Goal: Task Accomplishment & Management: Manage account settings

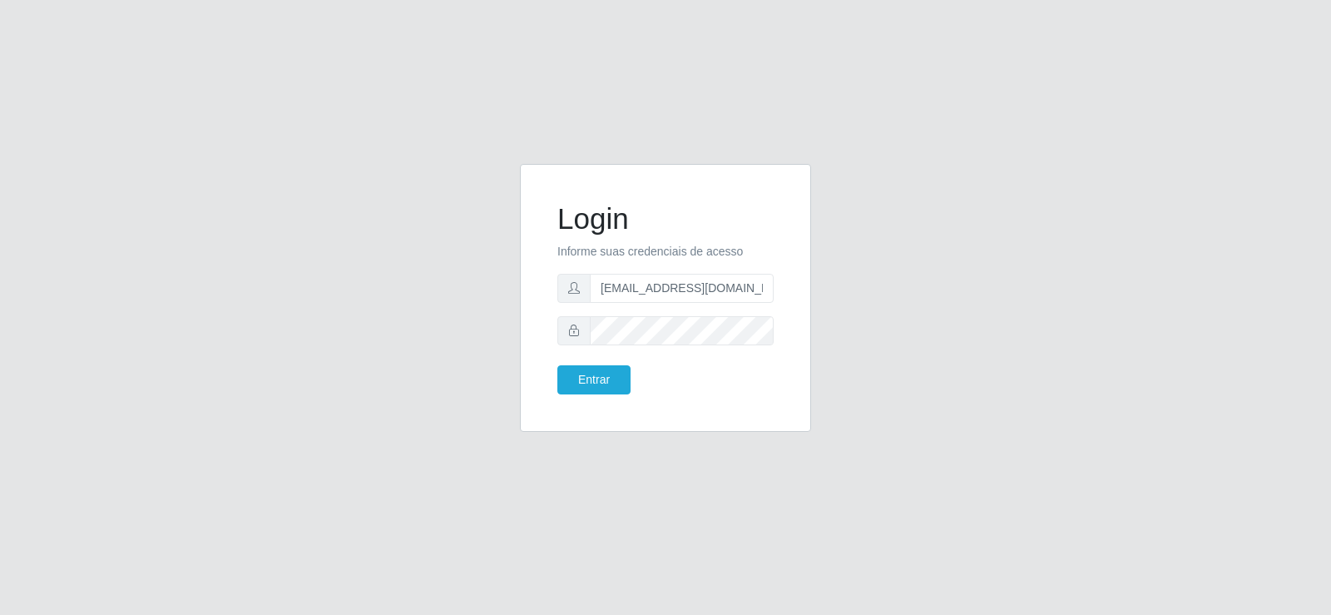
drag, startPoint x: 0, startPoint y: 0, endPoint x: 656, endPoint y: 291, distance: 717.8
click at [656, 291] on input "[EMAIL_ADDRESS][DOMAIN_NAME]" at bounding box center [682, 288] width 184 height 29
type input "[EMAIL_ADDRESS][DOMAIN_NAME]"
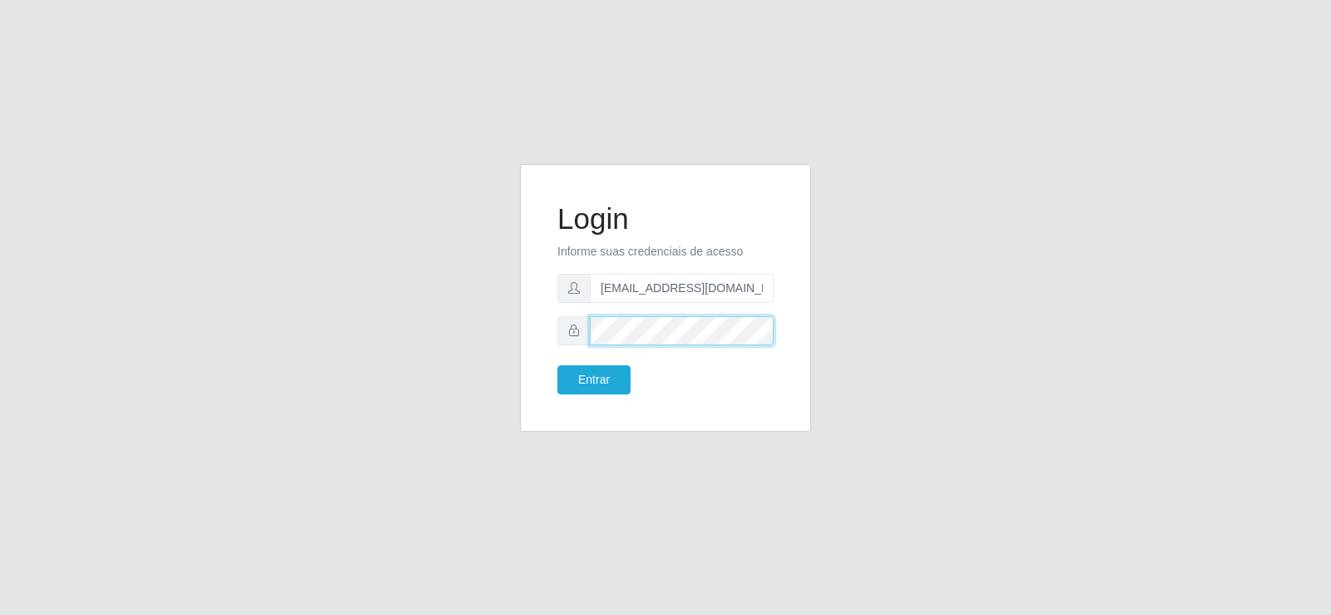
click at [564, 316] on div at bounding box center [665, 330] width 216 height 29
click at [586, 365] on button "Entrar" at bounding box center [593, 379] width 73 height 29
click at [593, 379] on button "Entrar" at bounding box center [593, 379] width 73 height 29
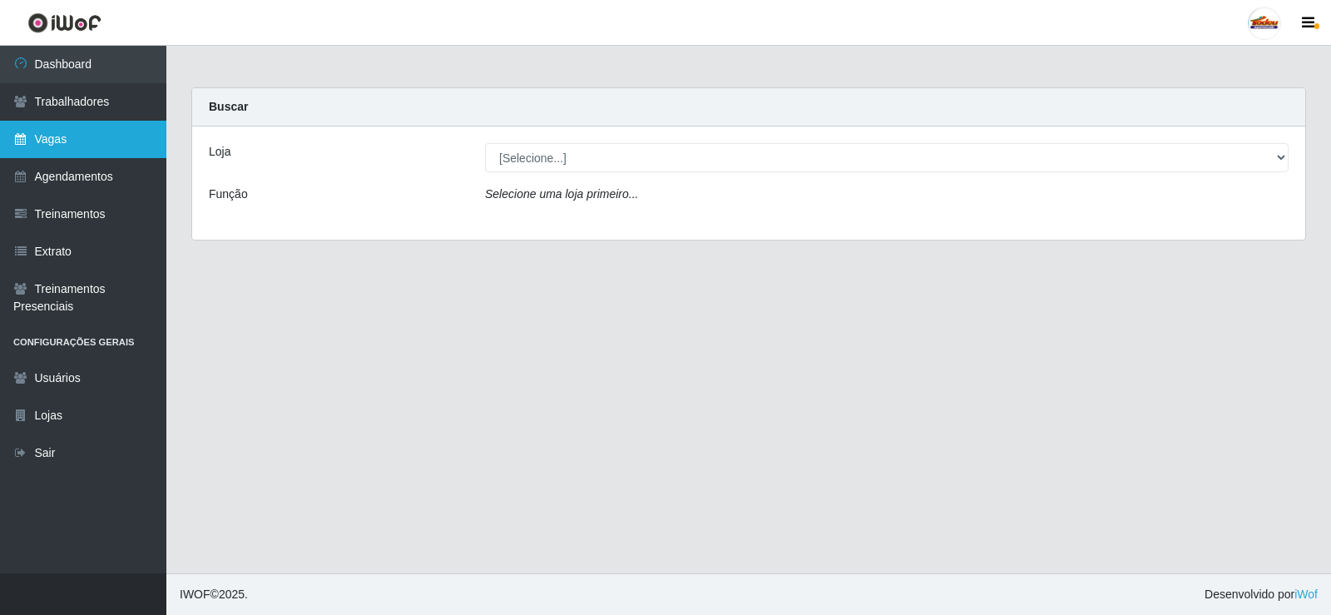
click at [96, 141] on link "Vagas" at bounding box center [83, 139] width 166 height 37
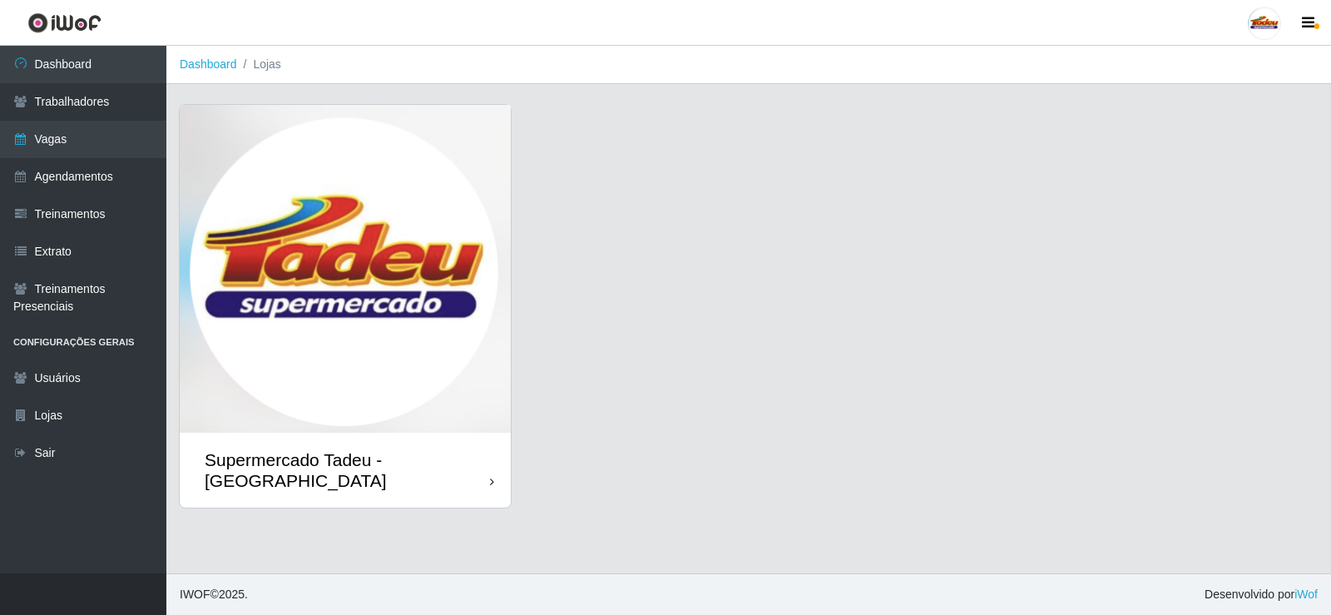
click at [422, 228] on img at bounding box center [345, 269] width 331 height 328
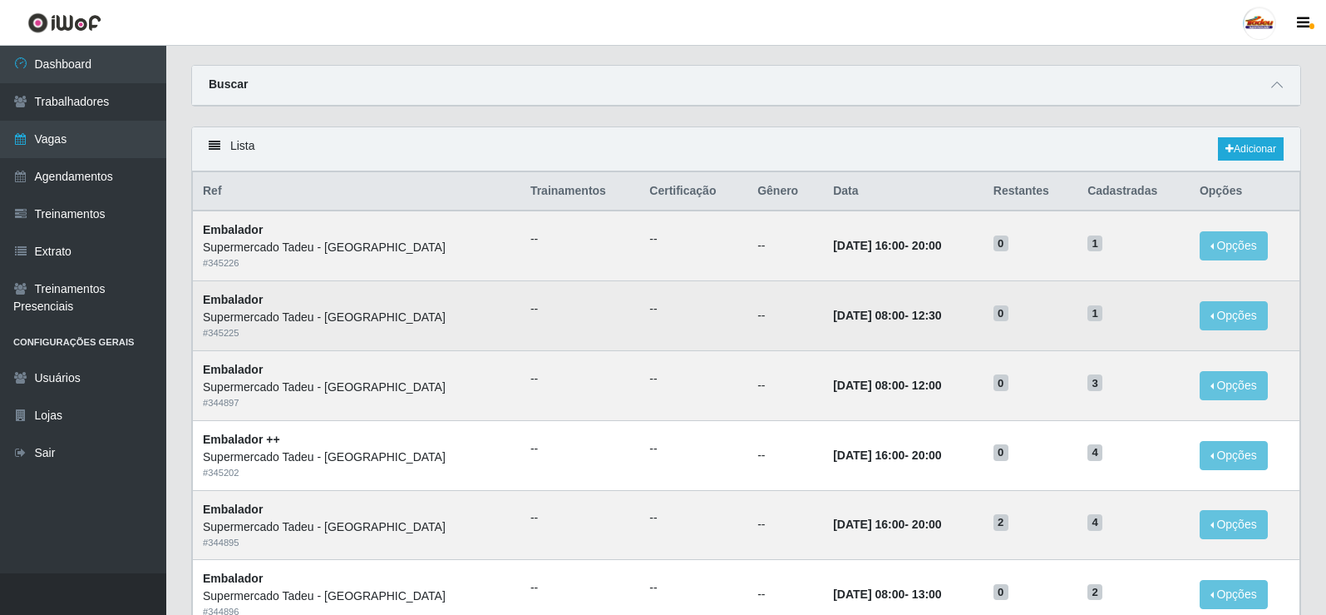
scroll to position [83, 0]
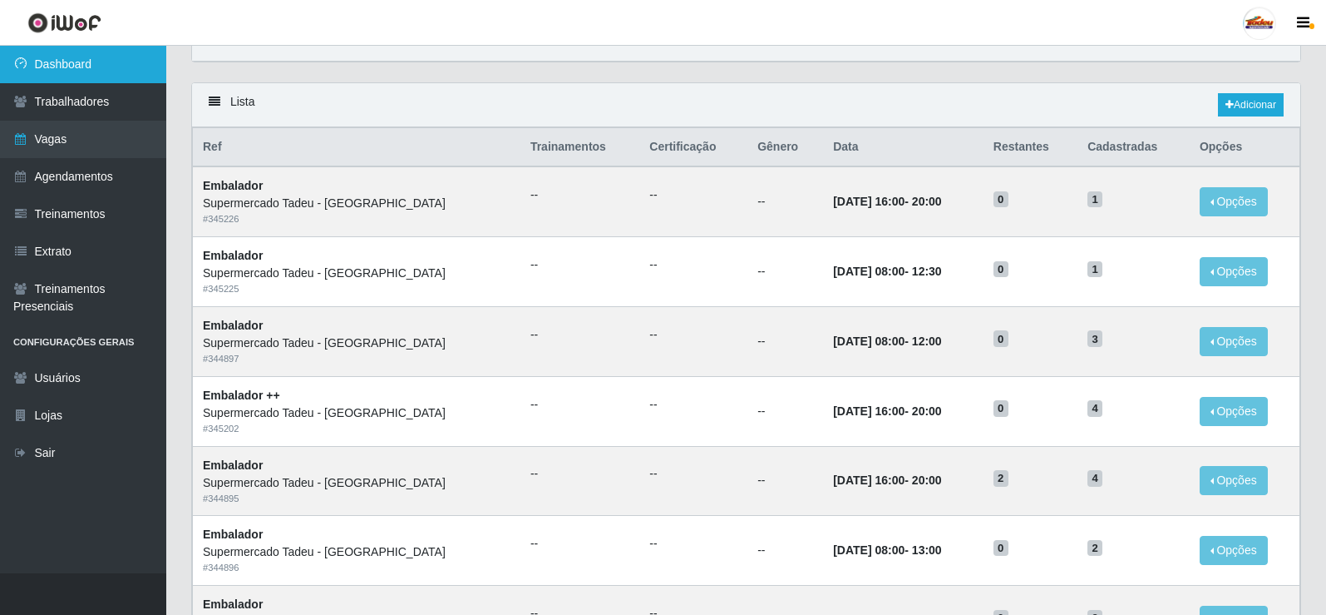
click at [91, 56] on link "Dashboard" at bounding box center [83, 64] width 166 height 37
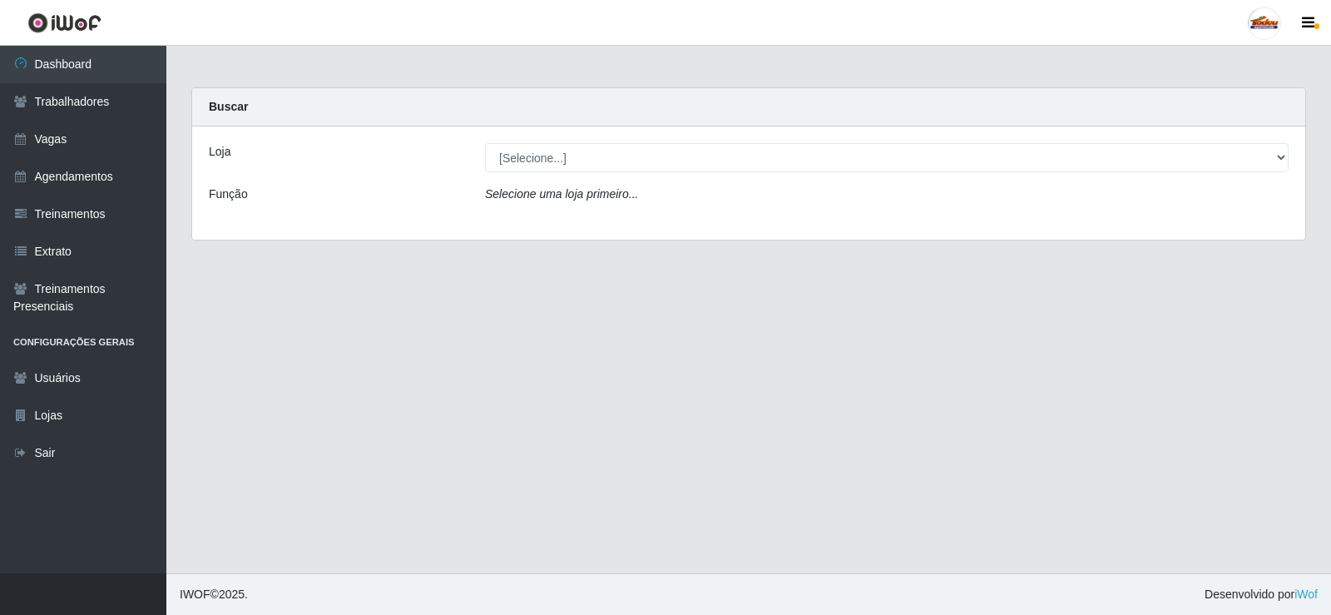
click at [568, 178] on div "Loja [Selecione...] Supermercado Tadeu - [GEOGRAPHIC_DATA] Função Selecione uma…" at bounding box center [748, 182] width 1113 height 113
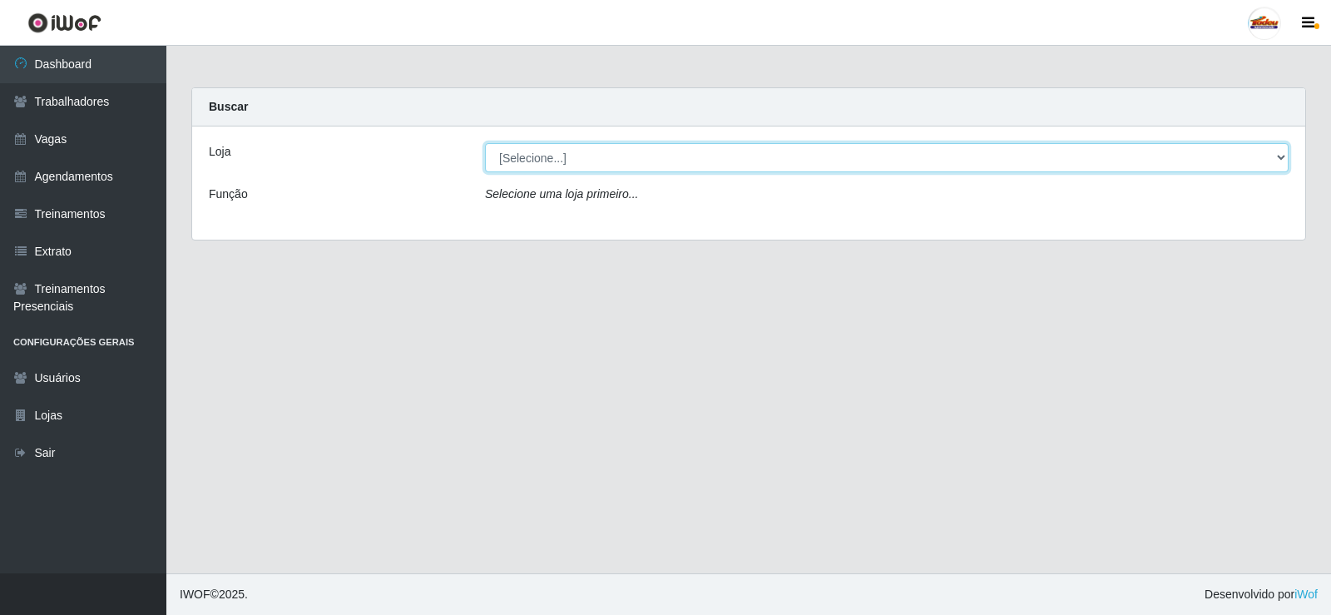
click at [565, 164] on select "[Selecione...] Supermercado Tadeu - [GEOGRAPHIC_DATA]" at bounding box center [886, 157] width 803 height 29
select select "195"
click at [485, 143] on select "[Selecione...] Supermercado Tadeu - [GEOGRAPHIC_DATA]" at bounding box center [886, 157] width 803 height 29
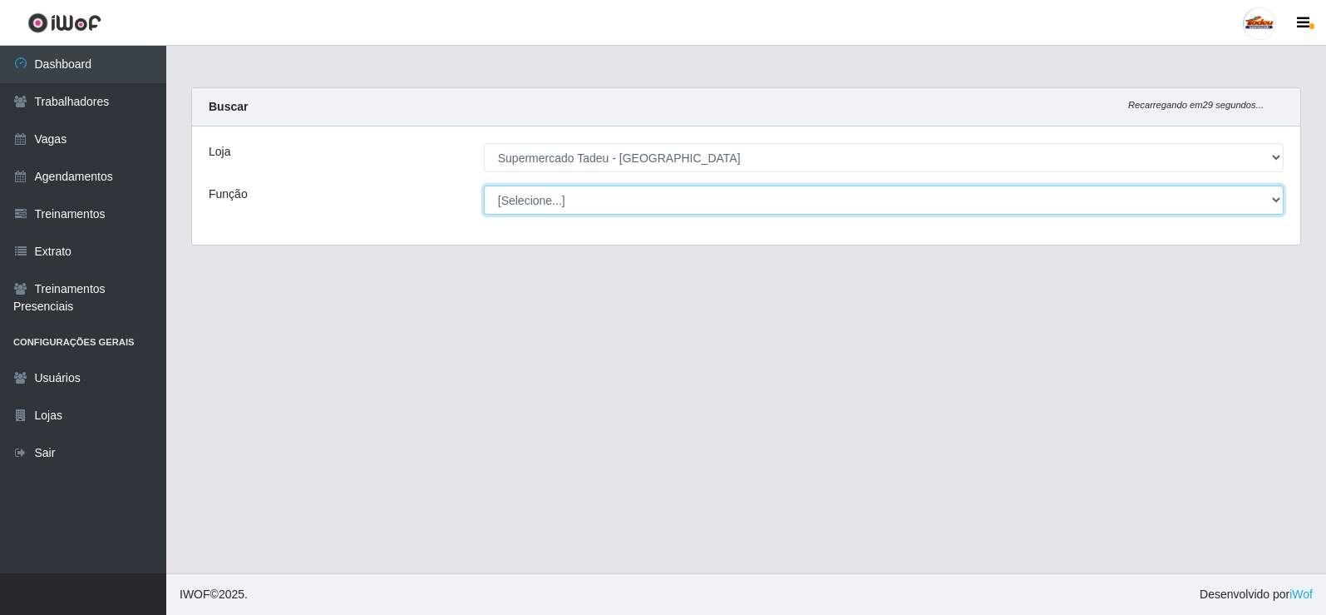
click at [556, 197] on select "[Selecione...] ASG ASG + ASG ++ Auxiliar de Estacionamento Auxiliar de Estacion…" at bounding box center [884, 199] width 800 height 29
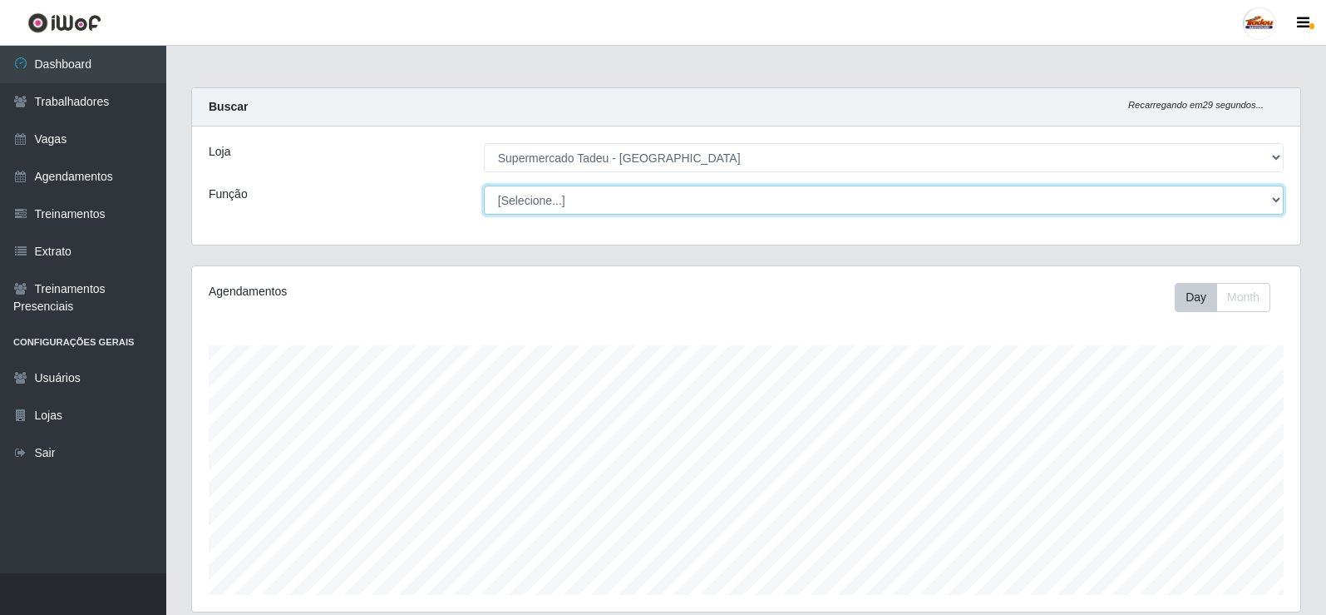
scroll to position [345, 1109]
click at [557, 200] on select "[Selecione...] ASG ASG + ASG ++ Auxiliar de Estacionamento Auxiliar de Estacion…" at bounding box center [884, 199] width 800 height 29
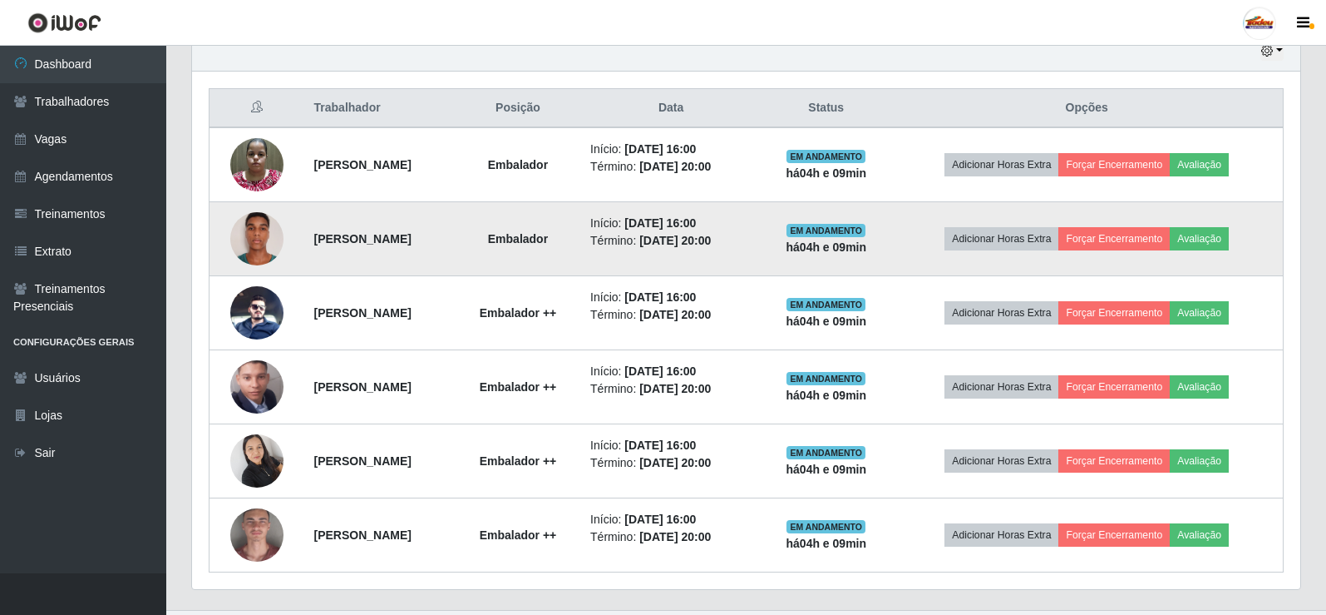
scroll to position [555, 0]
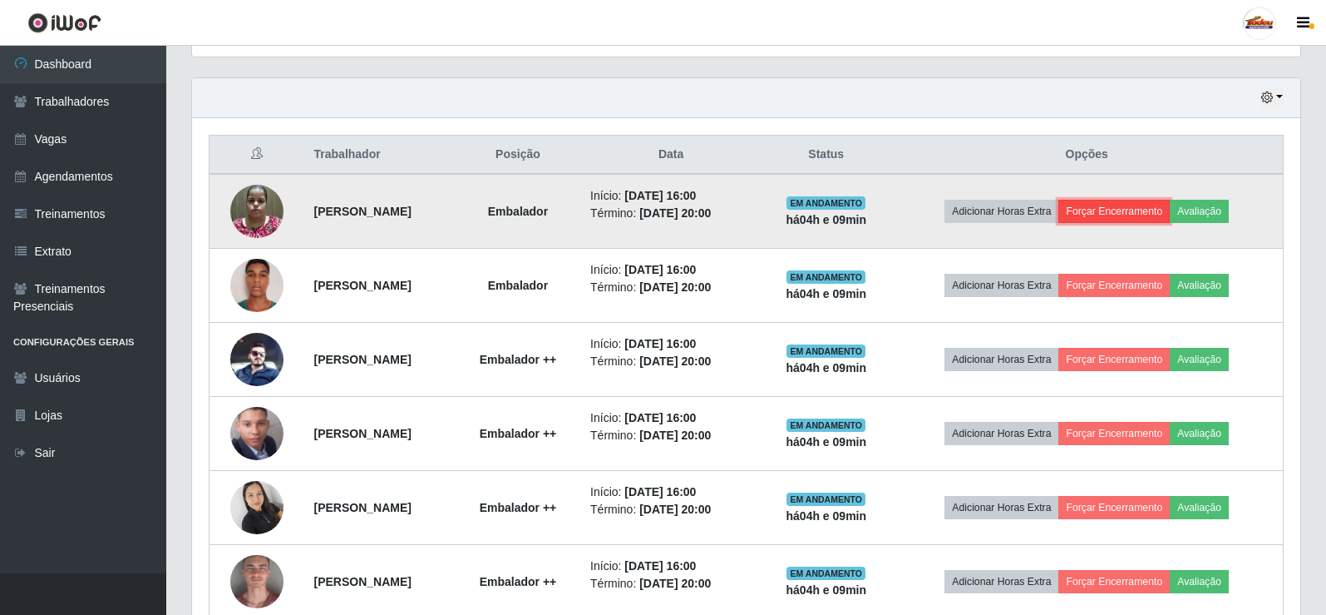
click at [1130, 212] on button "Forçar Encerramento" at bounding box center [1114, 211] width 111 height 23
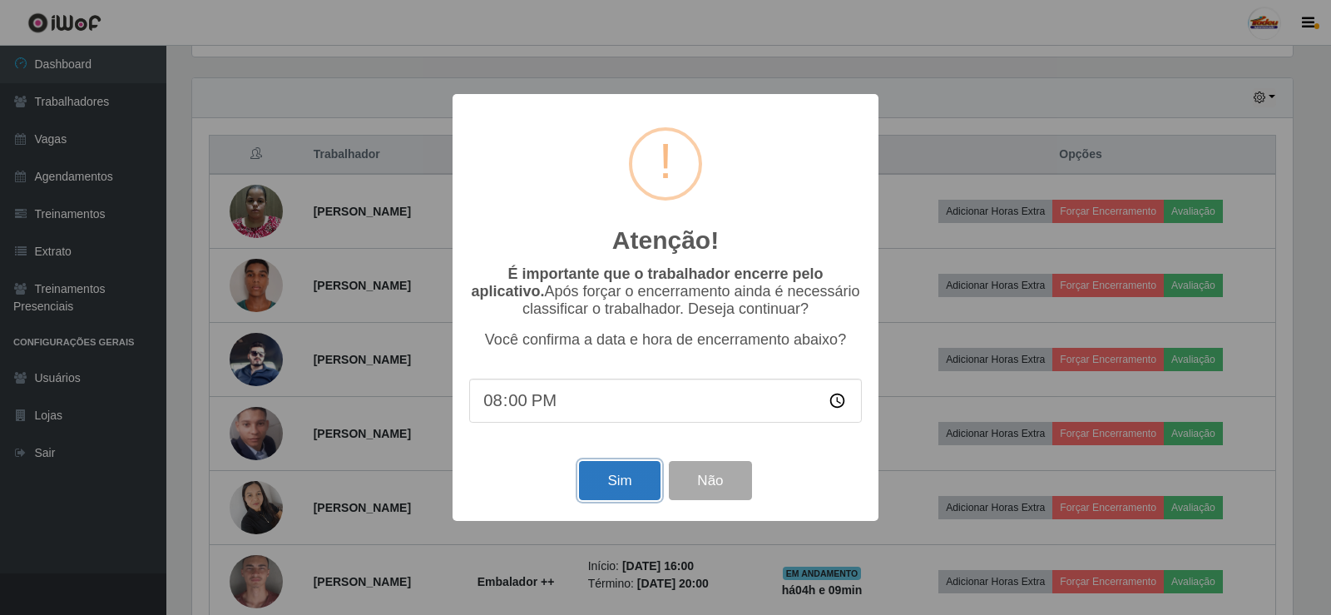
click at [616, 487] on button "Sim" at bounding box center [619, 480] width 81 height 39
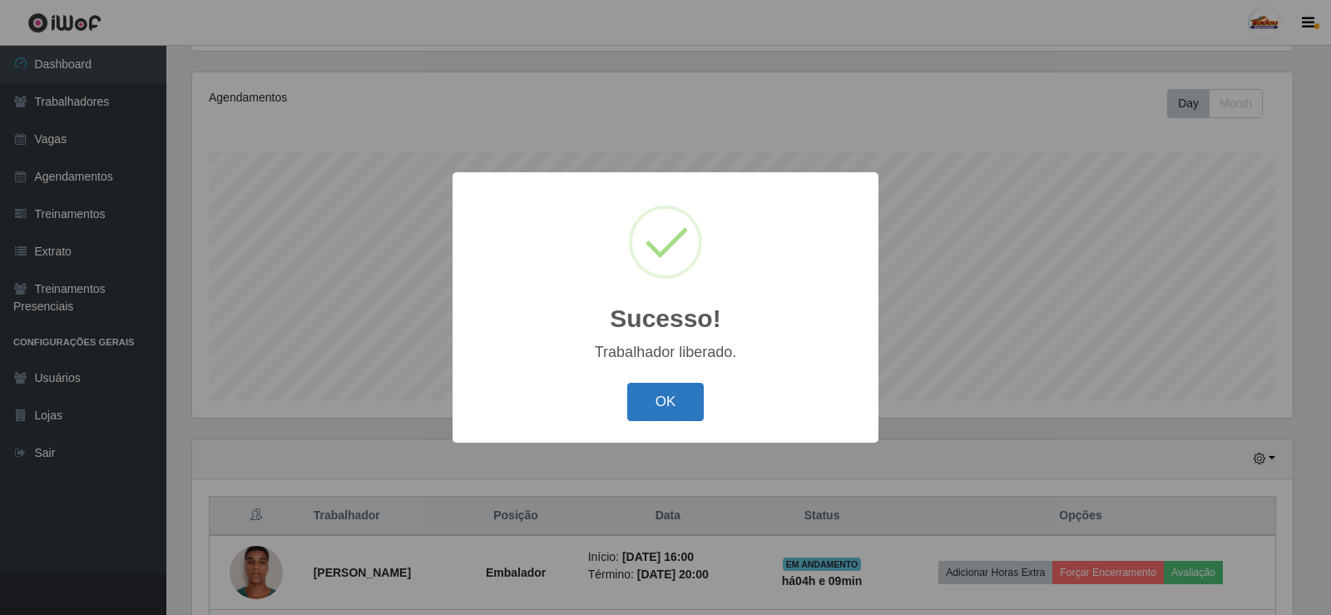
click at [671, 395] on button "OK" at bounding box center [665, 402] width 77 height 39
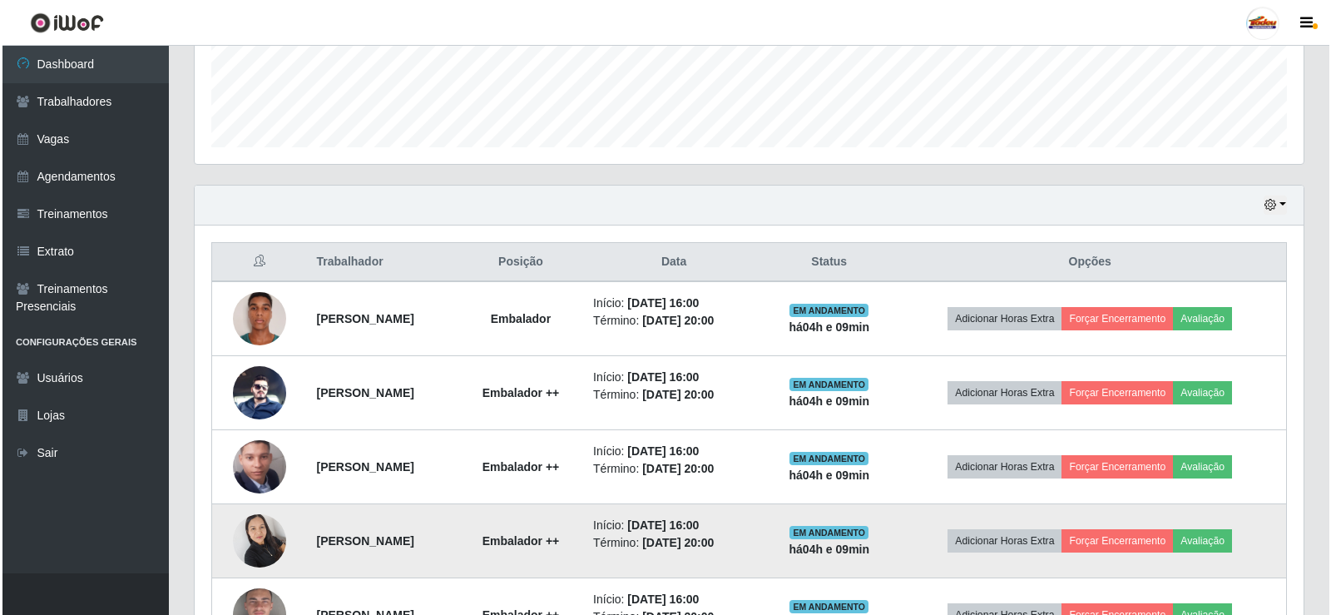
scroll to position [564, 0]
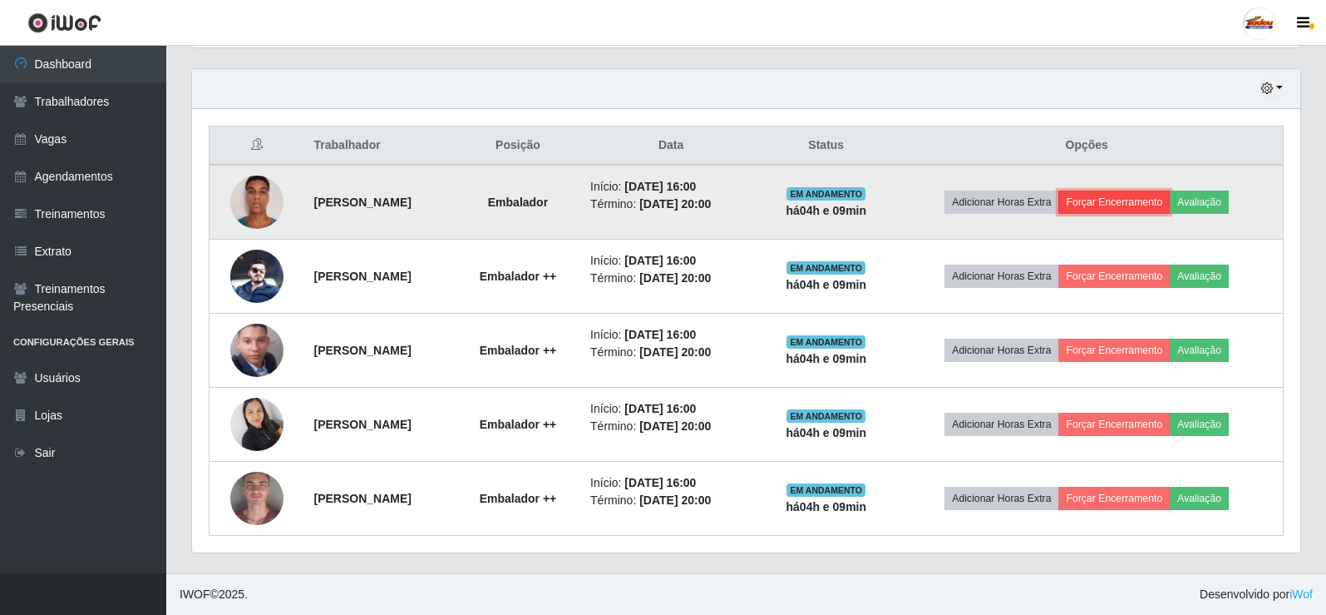
click at [1110, 203] on button "Forçar Encerramento" at bounding box center [1114, 201] width 111 height 23
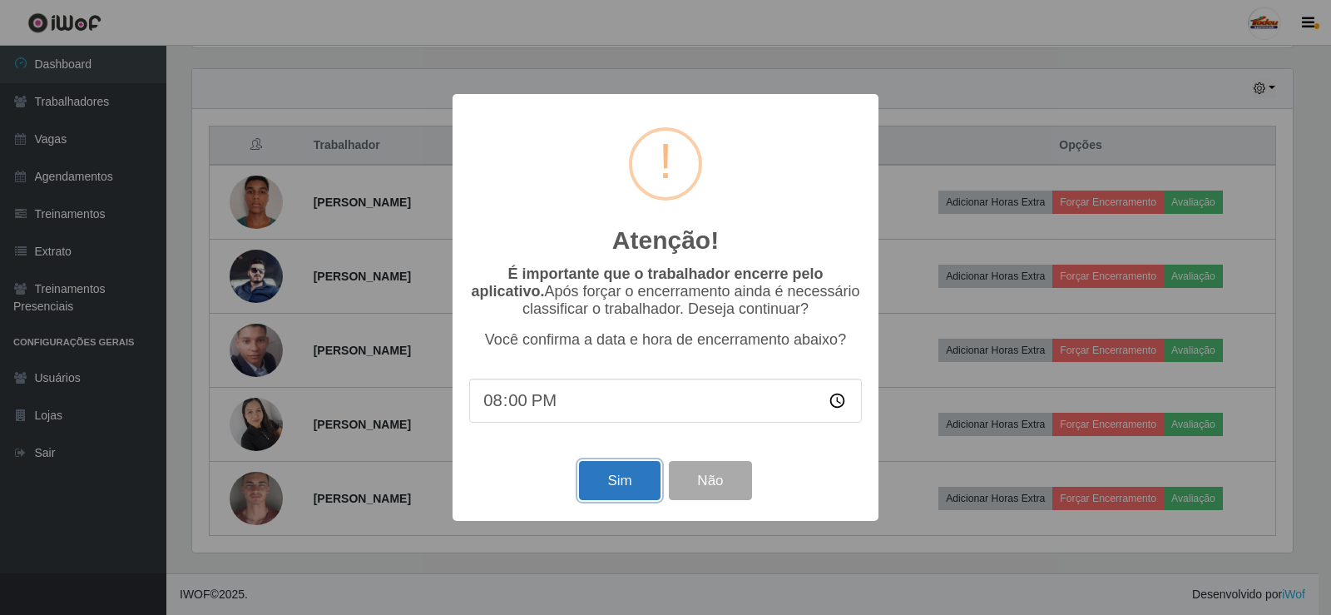
click at [617, 481] on button "Sim" at bounding box center [619, 480] width 81 height 39
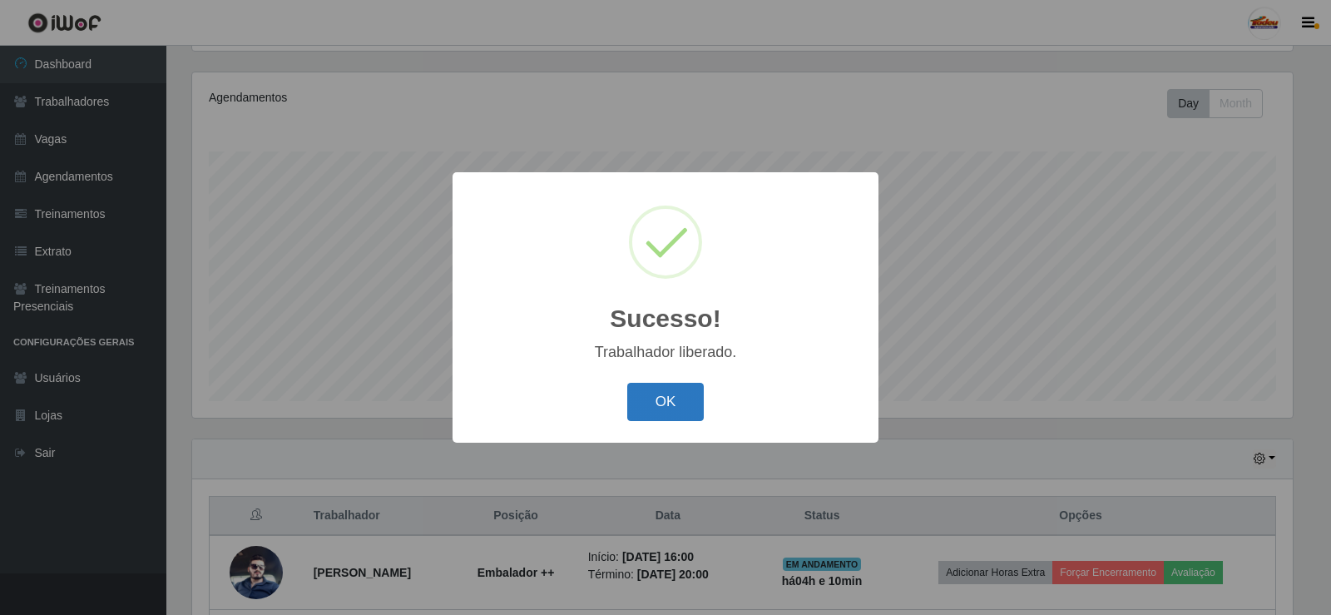
click at [656, 398] on button "OK" at bounding box center [665, 402] width 77 height 39
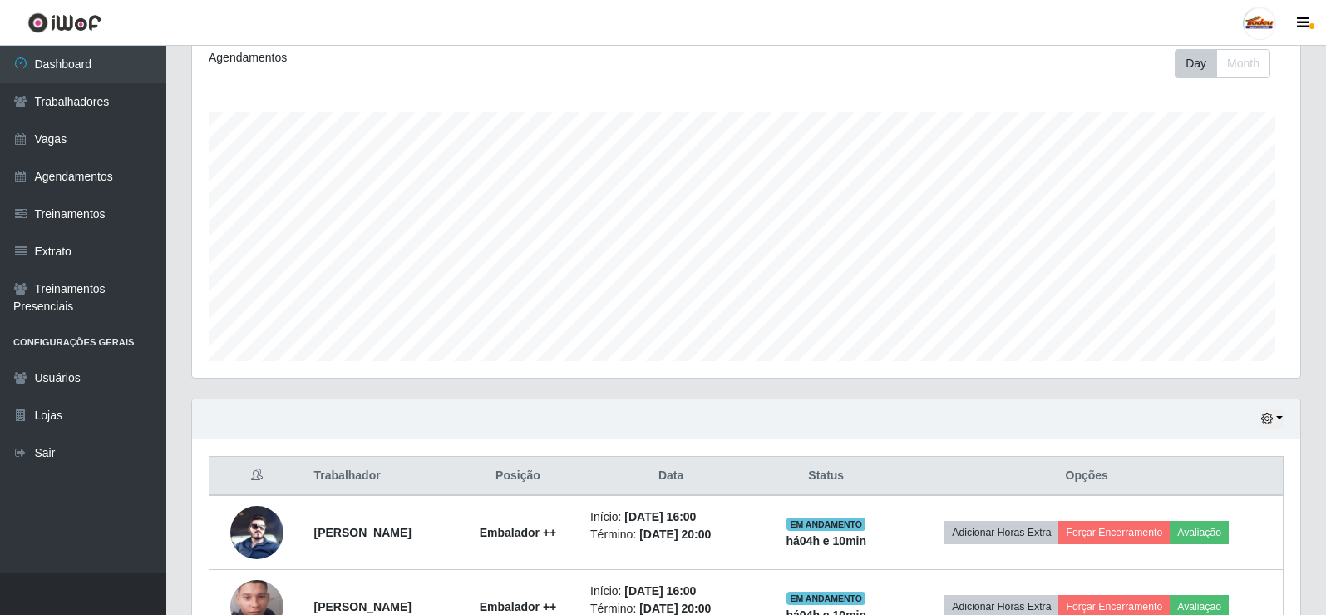
scroll to position [490, 0]
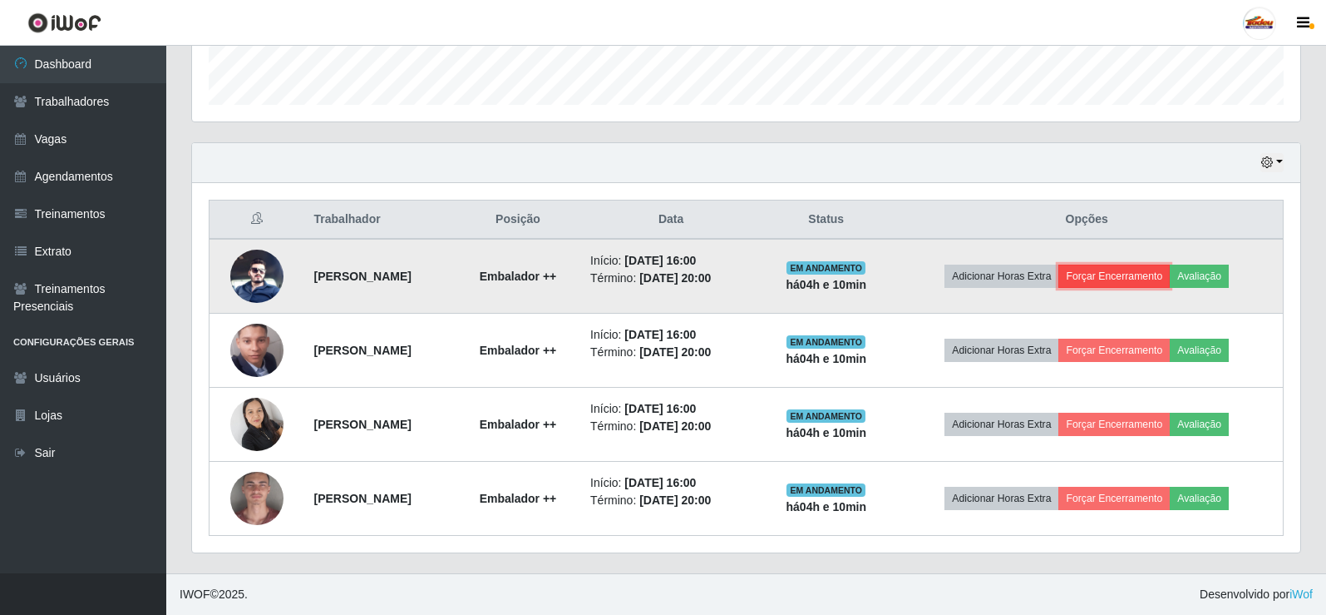
click at [1121, 278] on button "Forçar Encerramento" at bounding box center [1114, 275] width 111 height 23
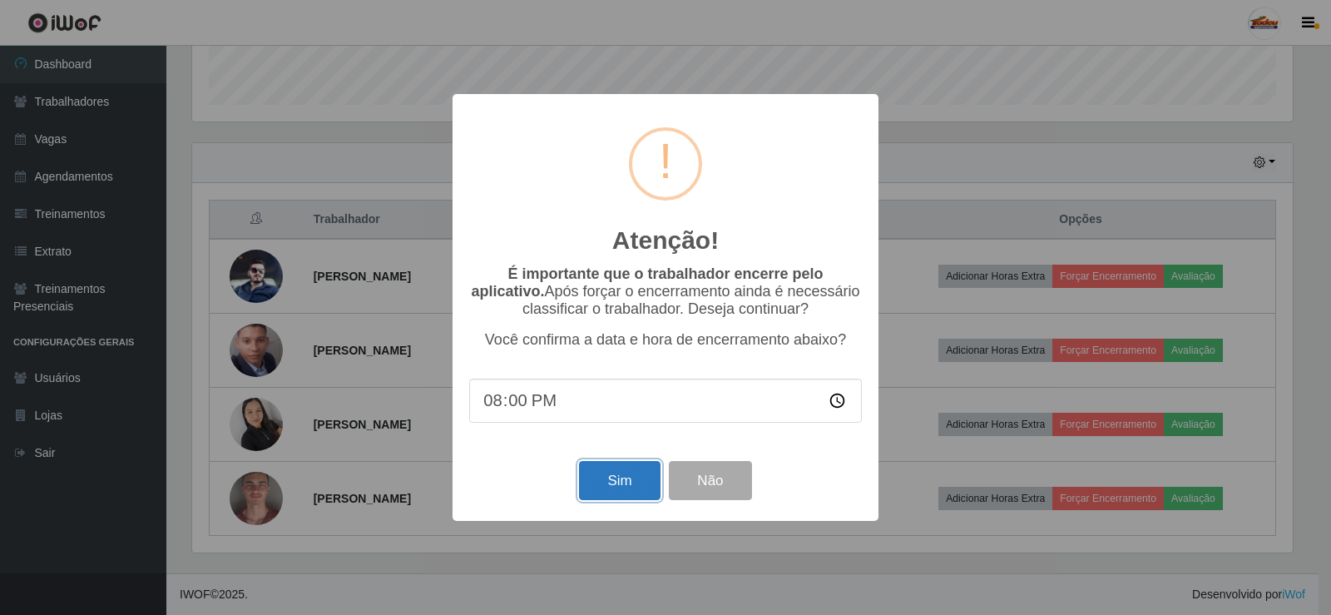
click at [623, 485] on button "Sim" at bounding box center [619, 480] width 81 height 39
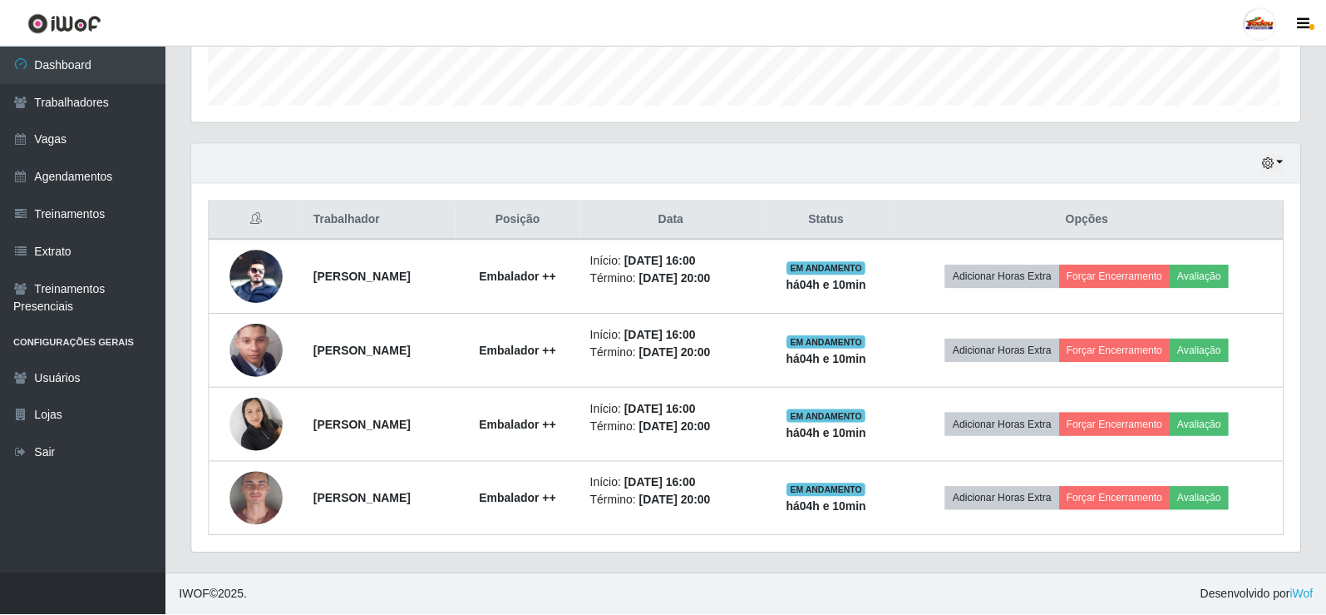
scroll to position [0, 0]
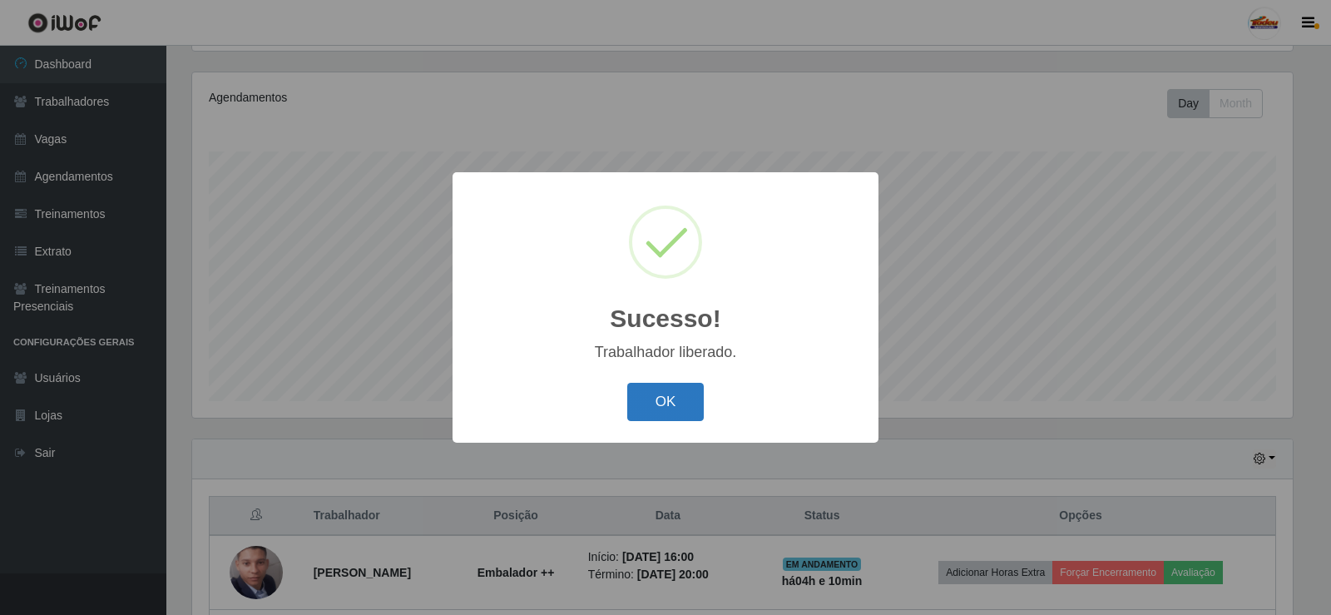
click at [687, 397] on button "OK" at bounding box center [665, 402] width 77 height 39
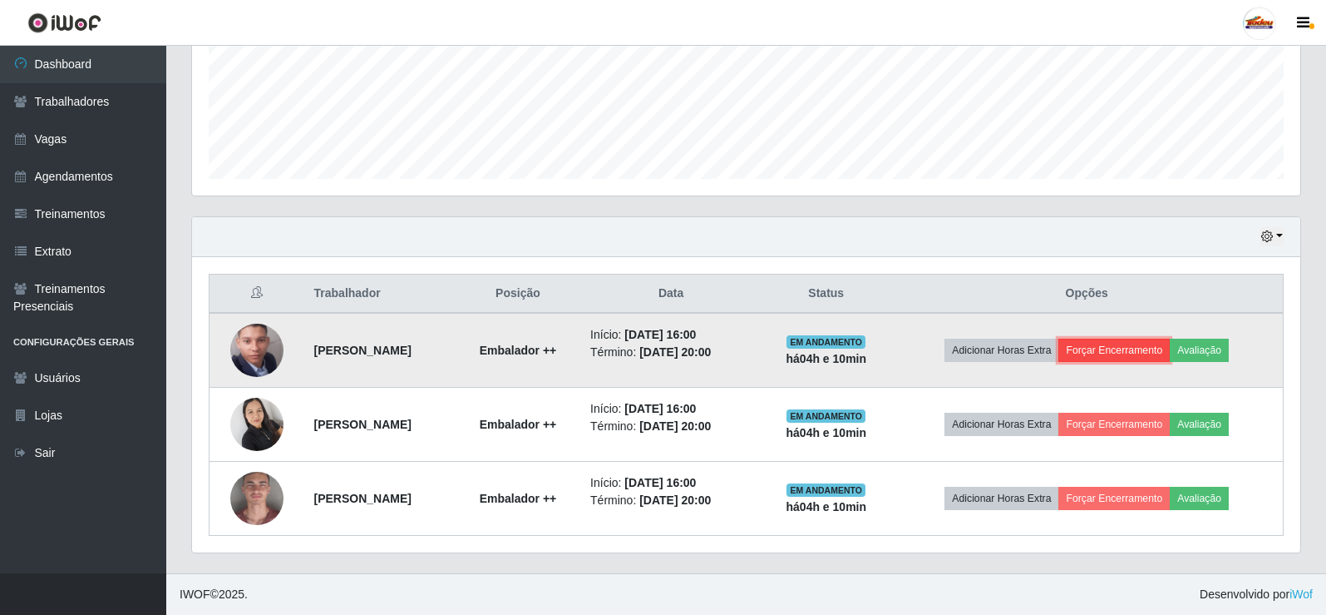
click at [1159, 343] on button "Forçar Encerramento" at bounding box center [1114, 349] width 111 height 23
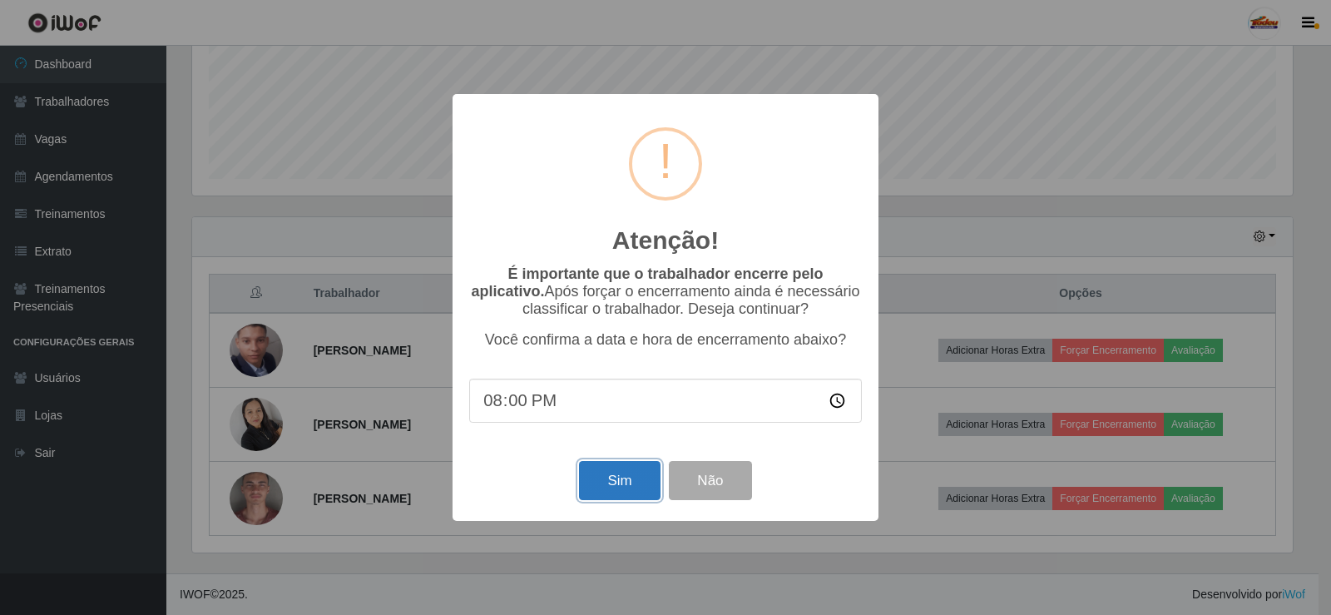
click at [601, 483] on button "Sim" at bounding box center [619, 480] width 81 height 39
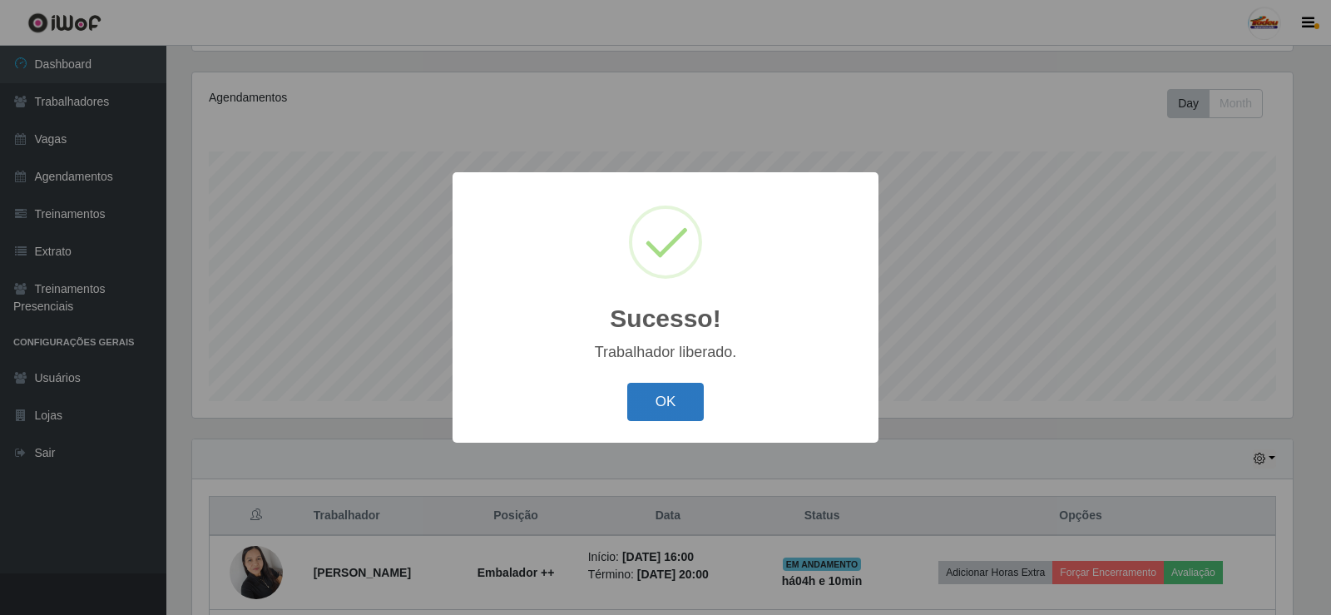
click at [697, 402] on button "OK" at bounding box center [665, 402] width 77 height 39
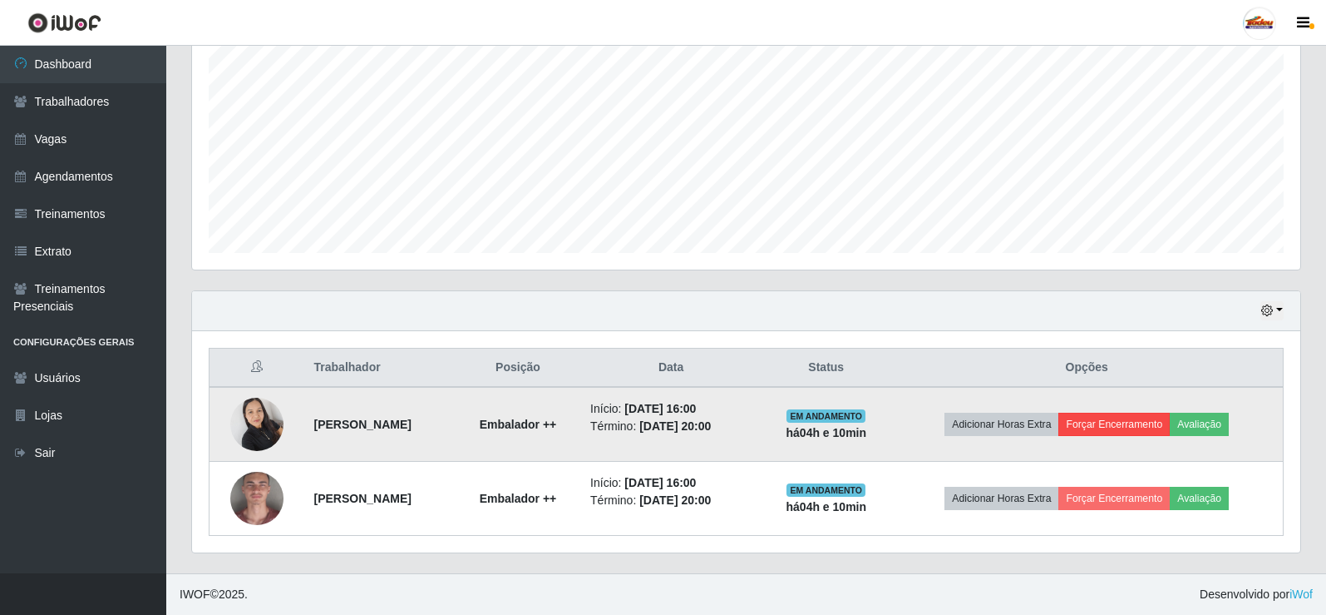
drag, startPoint x: 1123, startPoint y: 441, endPoint x: 1133, endPoint y: 430, distance: 14.2
click at [1126, 438] on td "Adicionar Horas Extra Forçar Encerramento Avaliação" at bounding box center [1087, 424] width 393 height 75
click at [1133, 430] on button "Forçar Encerramento" at bounding box center [1114, 423] width 111 height 23
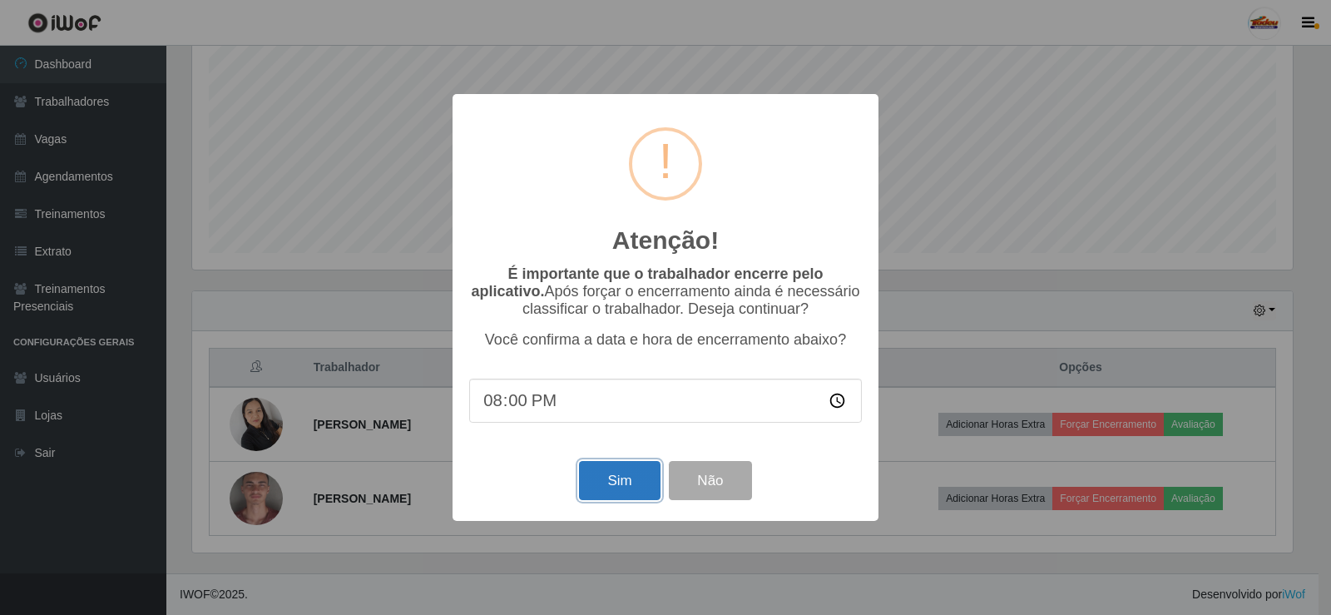
click at [640, 482] on button "Sim" at bounding box center [619, 480] width 81 height 39
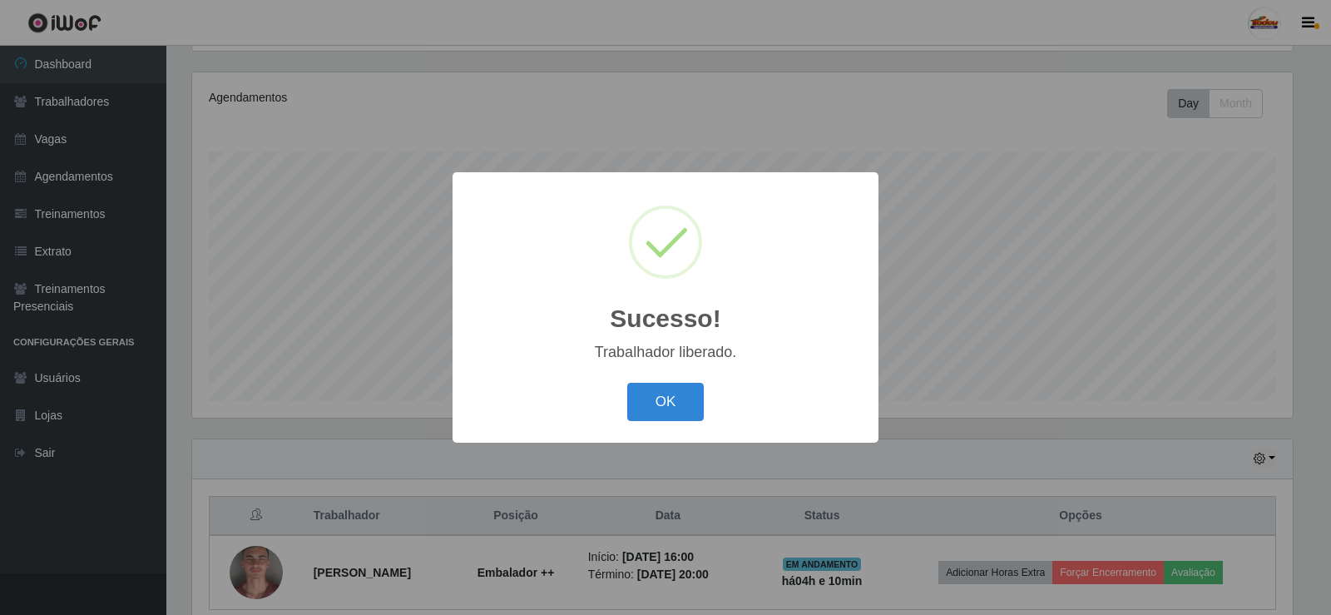
drag, startPoint x: 639, startPoint y: 390, endPoint x: 733, endPoint y: 418, distance: 97.3
click at [643, 391] on button "OK" at bounding box center [665, 402] width 77 height 39
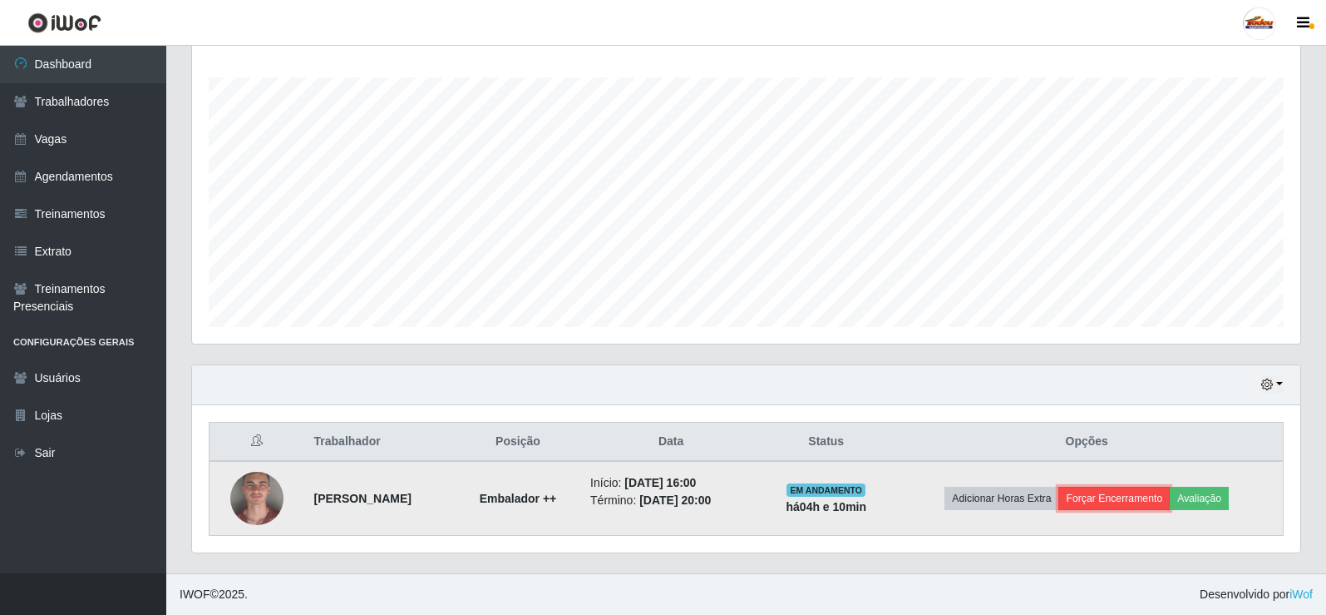
click at [1138, 497] on button "Forçar Encerramento" at bounding box center [1114, 497] width 111 height 23
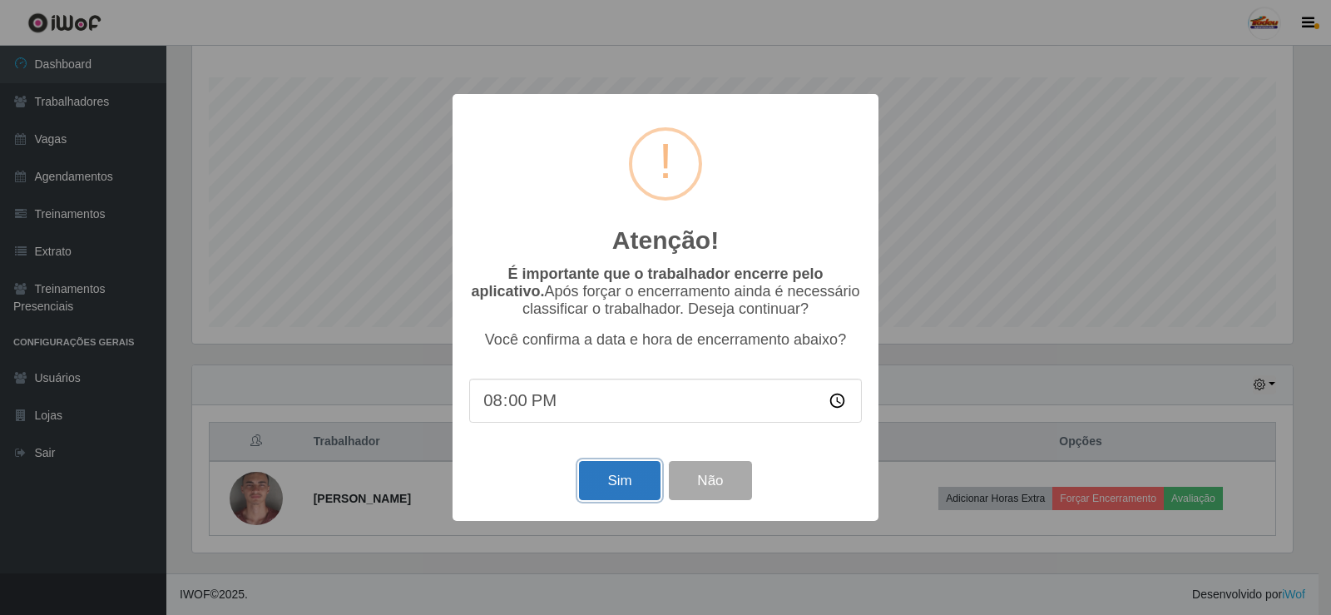
click at [624, 483] on button "Sim" at bounding box center [619, 480] width 81 height 39
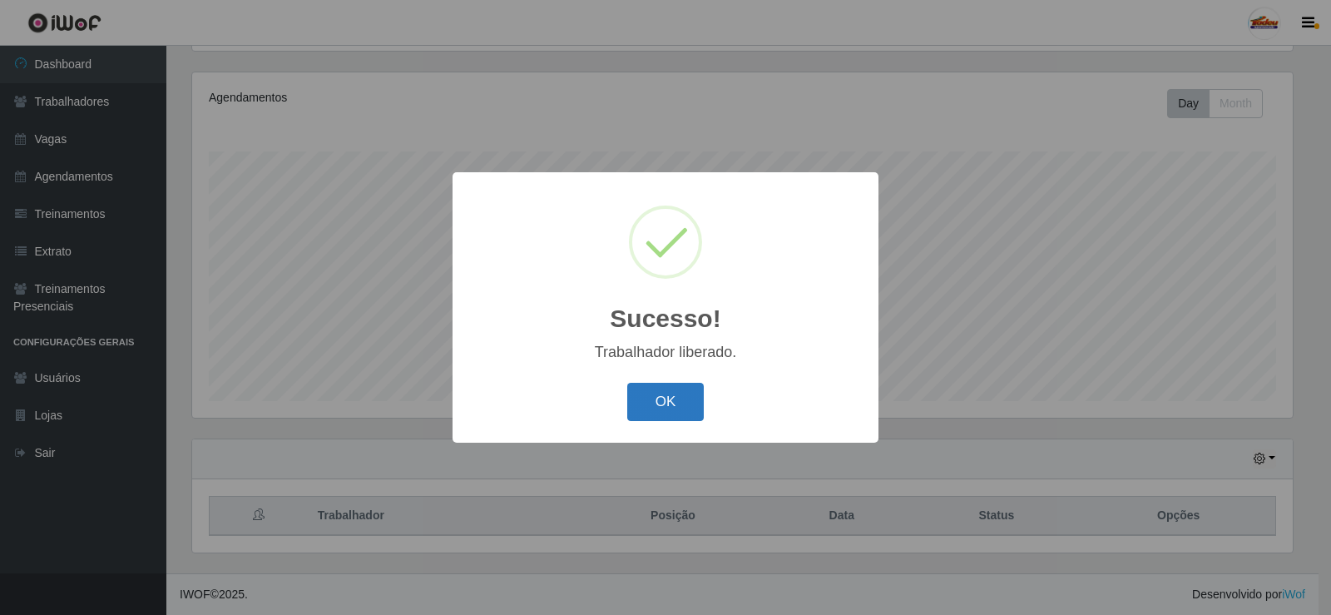
click at [649, 407] on button "OK" at bounding box center [665, 402] width 77 height 39
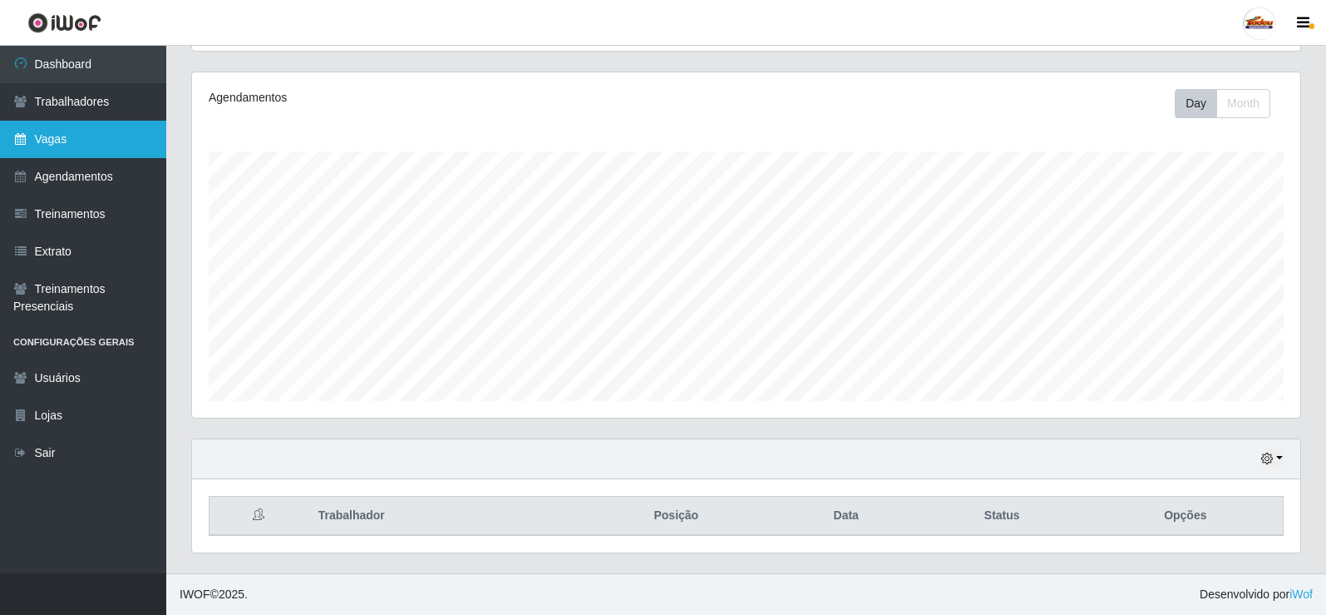
click at [78, 136] on link "Vagas" at bounding box center [83, 139] width 166 height 37
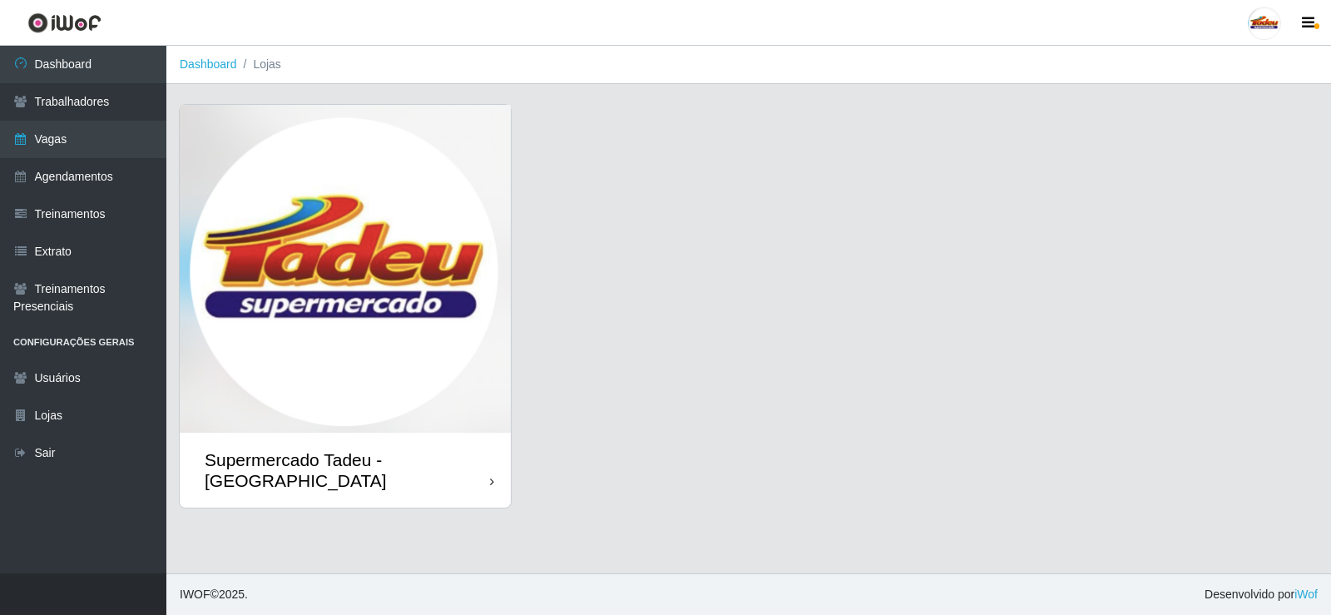
click at [393, 278] on img at bounding box center [345, 269] width 331 height 328
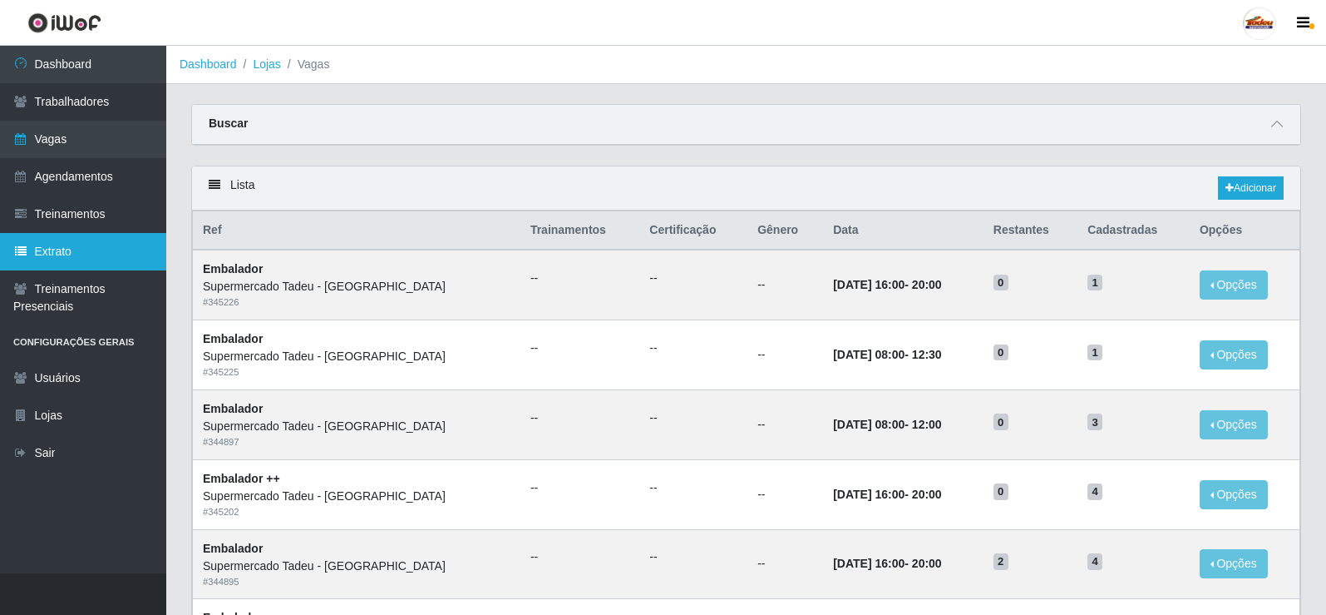
click at [75, 250] on link "Extrato" at bounding box center [83, 251] width 166 height 37
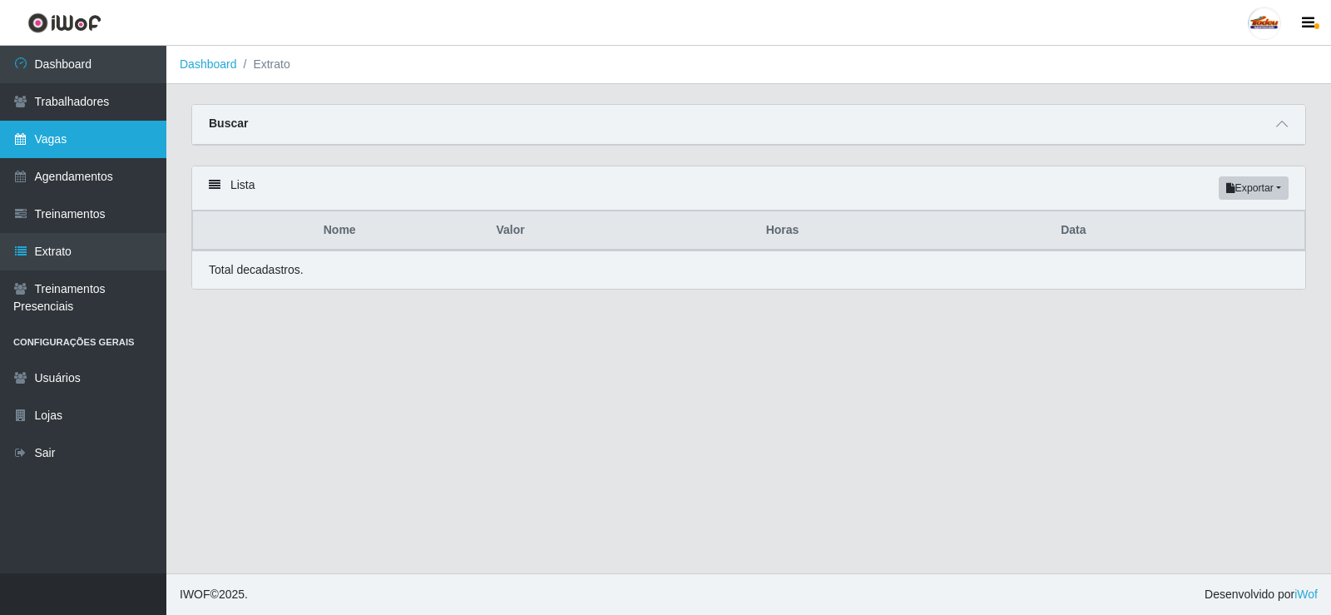
click at [49, 138] on link "Vagas" at bounding box center [83, 139] width 166 height 37
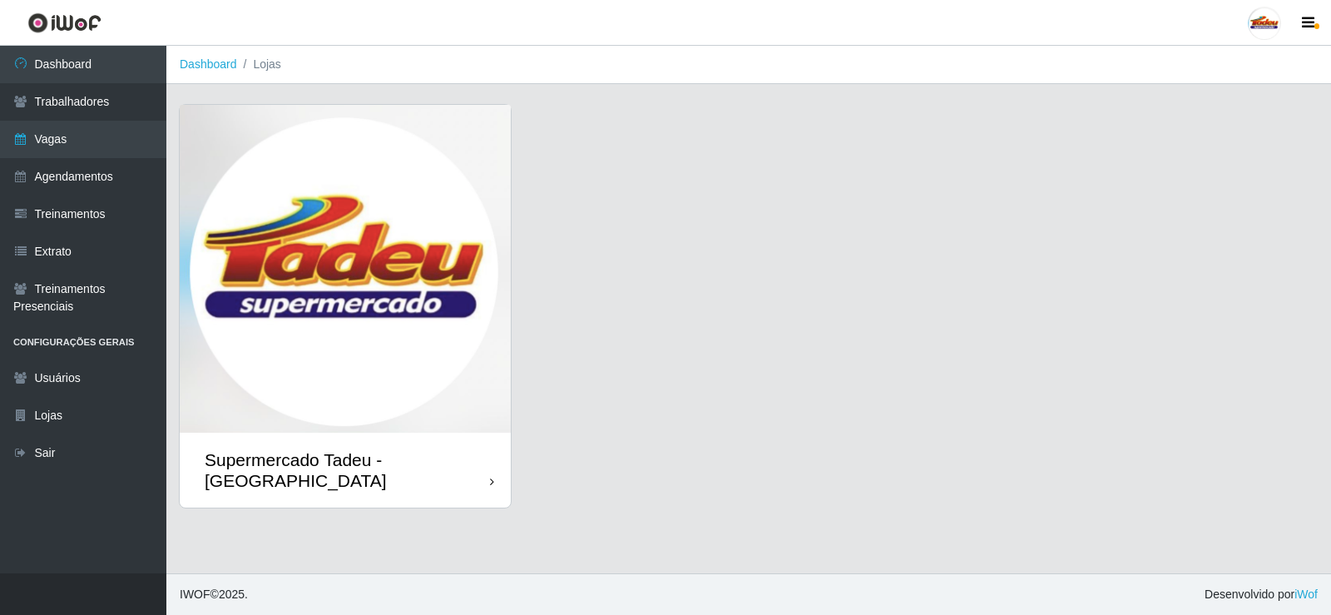
click at [397, 274] on img at bounding box center [345, 269] width 331 height 328
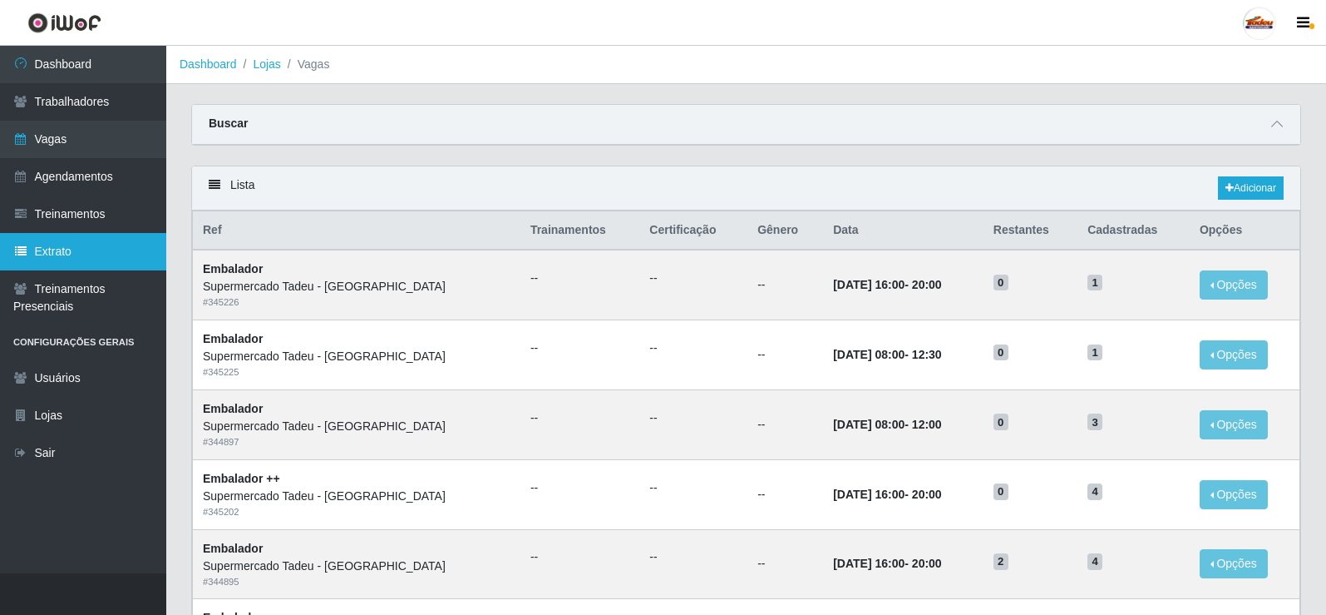
click at [62, 265] on link "Extrato" at bounding box center [83, 251] width 166 height 37
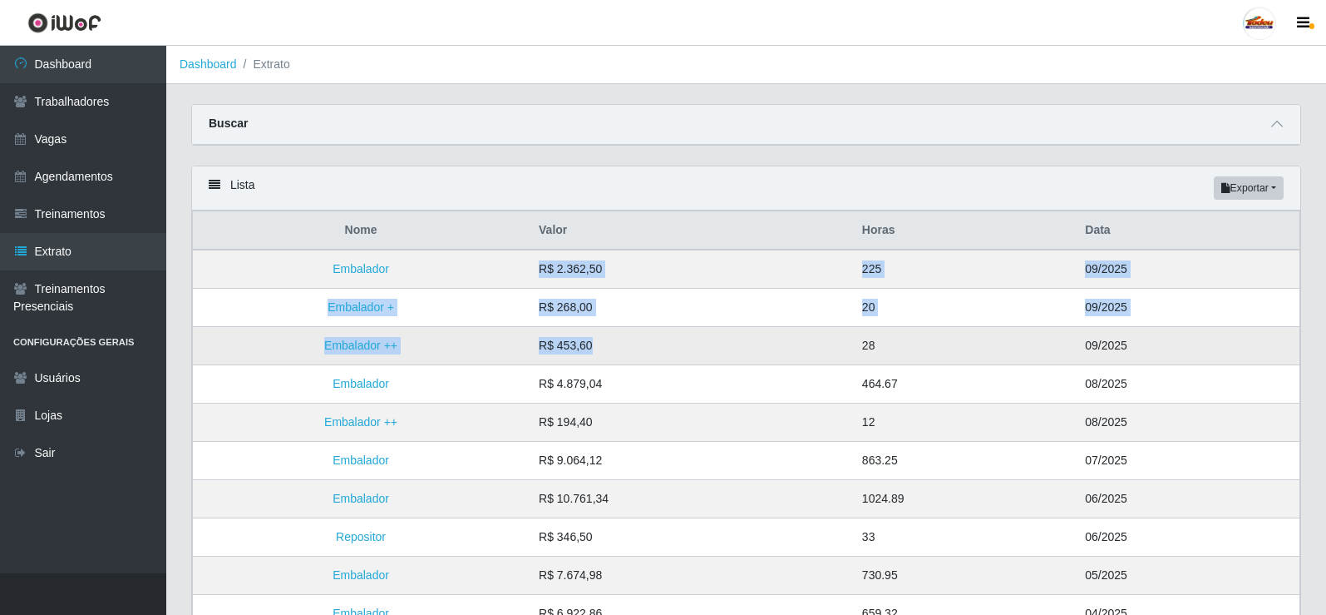
drag, startPoint x: 526, startPoint y: 265, endPoint x: 658, endPoint y: 341, distance: 151.6
click at [657, 339] on tbody "Embalador R$ 2.362,50 225 09/2025 Embalador + R$ 268,00 20 09/2025 Embalador ++…" at bounding box center [747, 536] width 1108 height 575
click at [659, 344] on td "R$ 453,60" at bounding box center [690, 346] width 323 height 38
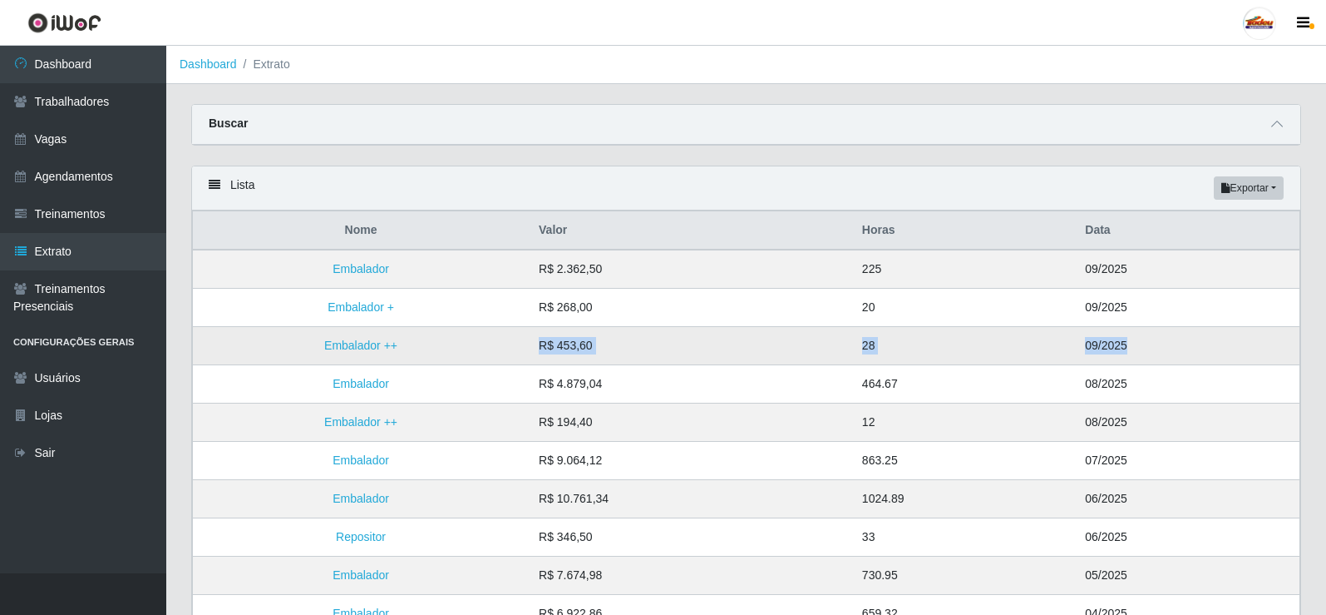
drag, startPoint x: 1135, startPoint y: 348, endPoint x: 483, endPoint y: 333, distance: 652.1
click at [475, 333] on tr "Embalador ++ R$ 453,60 28 09/2025" at bounding box center [747, 346] width 1108 height 38
click at [506, 334] on td "Embalador ++" at bounding box center [361, 346] width 337 height 38
click at [538, 272] on td "R$ 2.362,50" at bounding box center [690, 268] width 323 height 39
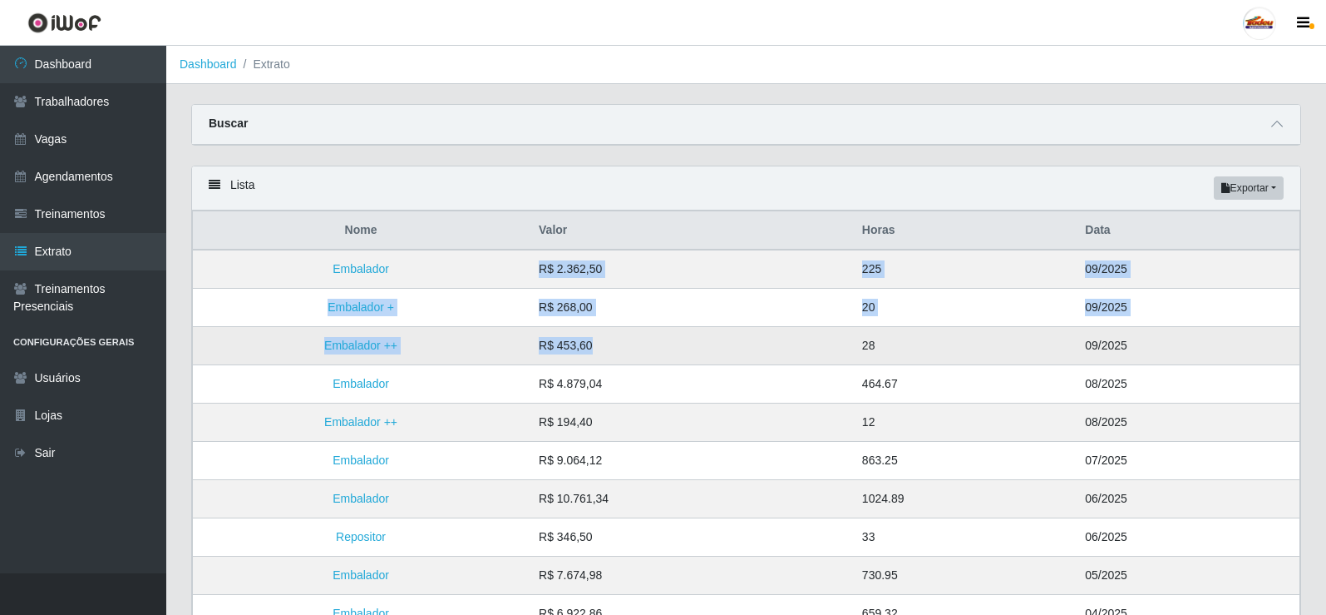
drag, startPoint x: 528, startPoint y: 264, endPoint x: 694, endPoint y: 351, distance: 187.5
click at [694, 351] on tbody "Embalador R$ 2.362,50 225 09/2025 Embalador + R$ 268,00 20 09/2025 Embalador ++…" at bounding box center [747, 536] width 1108 height 575
click at [81, 149] on link "Vagas" at bounding box center [83, 139] width 166 height 37
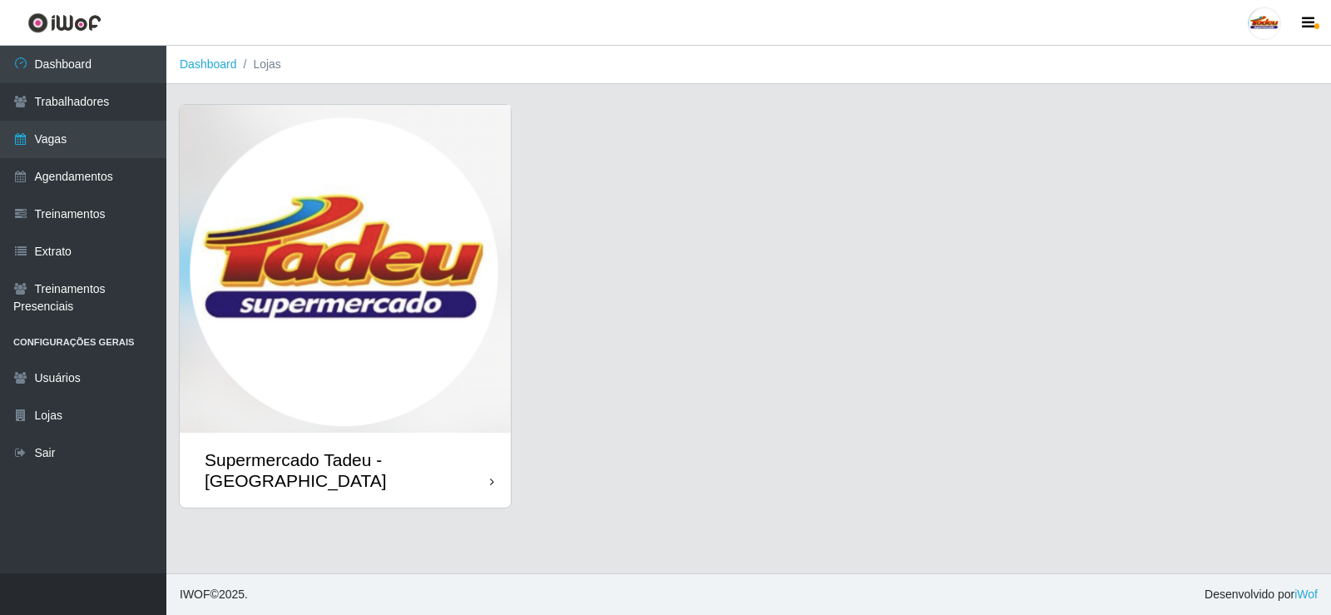
click at [367, 214] on img at bounding box center [345, 269] width 331 height 328
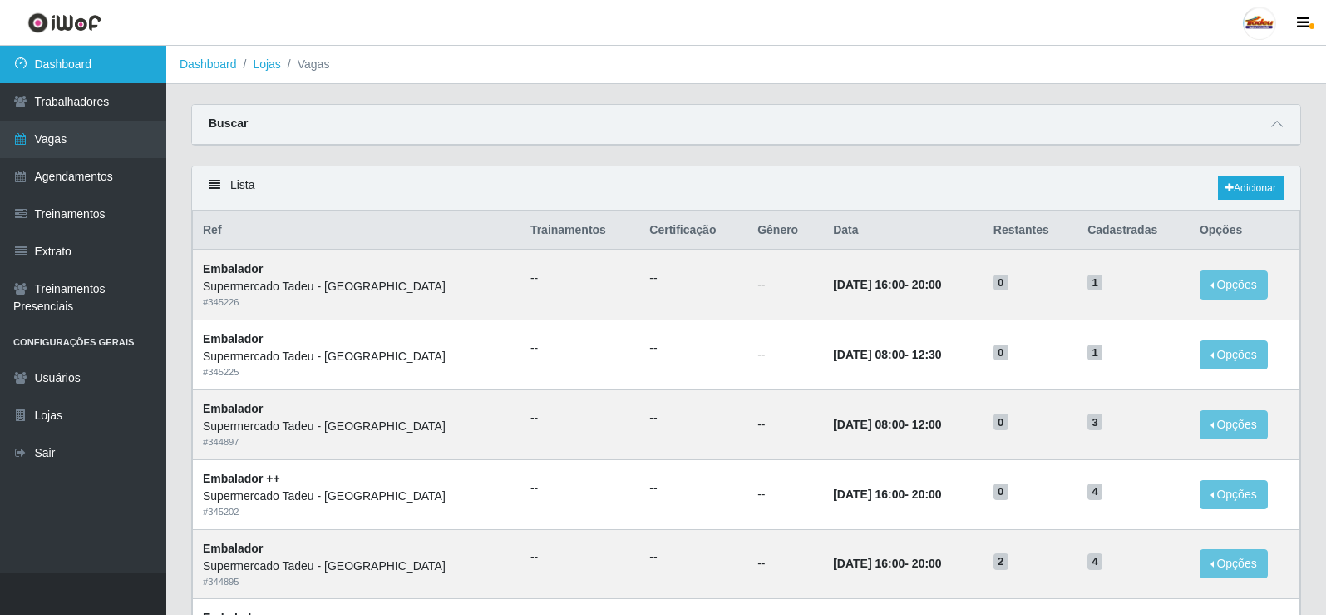
click at [74, 72] on link "Dashboard" at bounding box center [83, 64] width 166 height 37
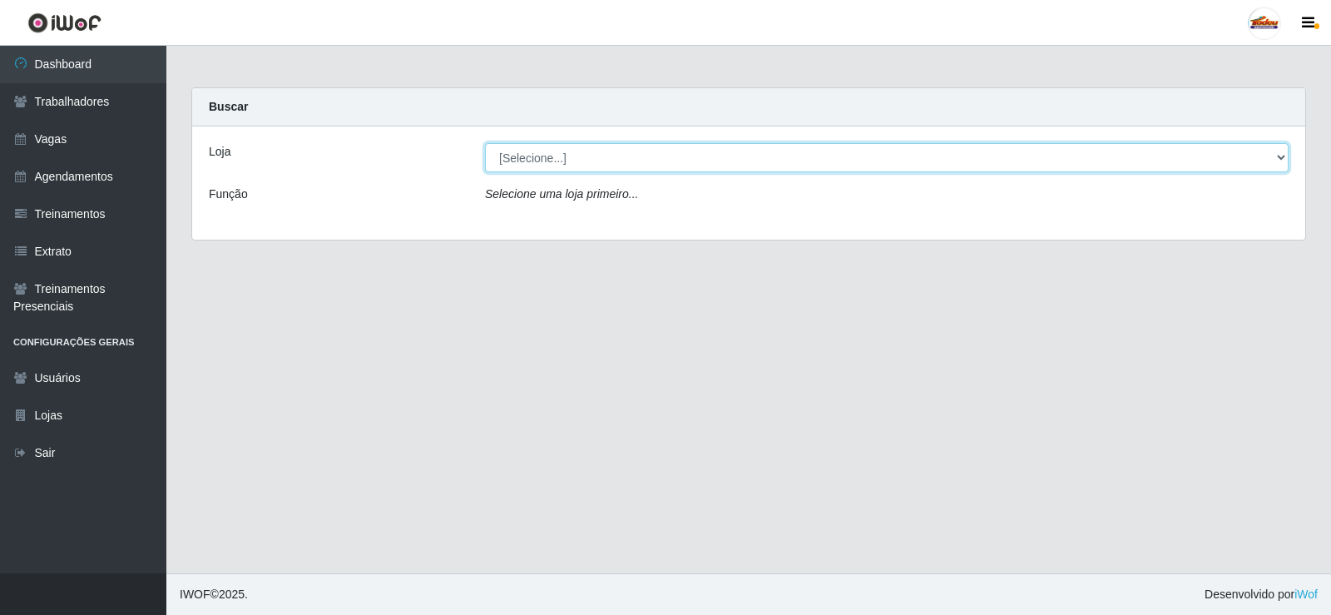
click at [547, 143] on select "[Selecione...] Supermercado Tadeu - [GEOGRAPHIC_DATA]" at bounding box center [886, 157] width 803 height 29
drag, startPoint x: 547, startPoint y: 146, endPoint x: 548, endPoint y: 160, distance: 15.0
click at [547, 151] on select "[Selecione...] Supermercado Tadeu - [GEOGRAPHIC_DATA]" at bounding box center [886, 157] width 803 height 29
click at [548, 160] on select "[Selecione...] Supermercado Tadeu - [GEOGRAPHIC_DATA]" at bounding box center [886, 157] width 803 height 29
select select "195"
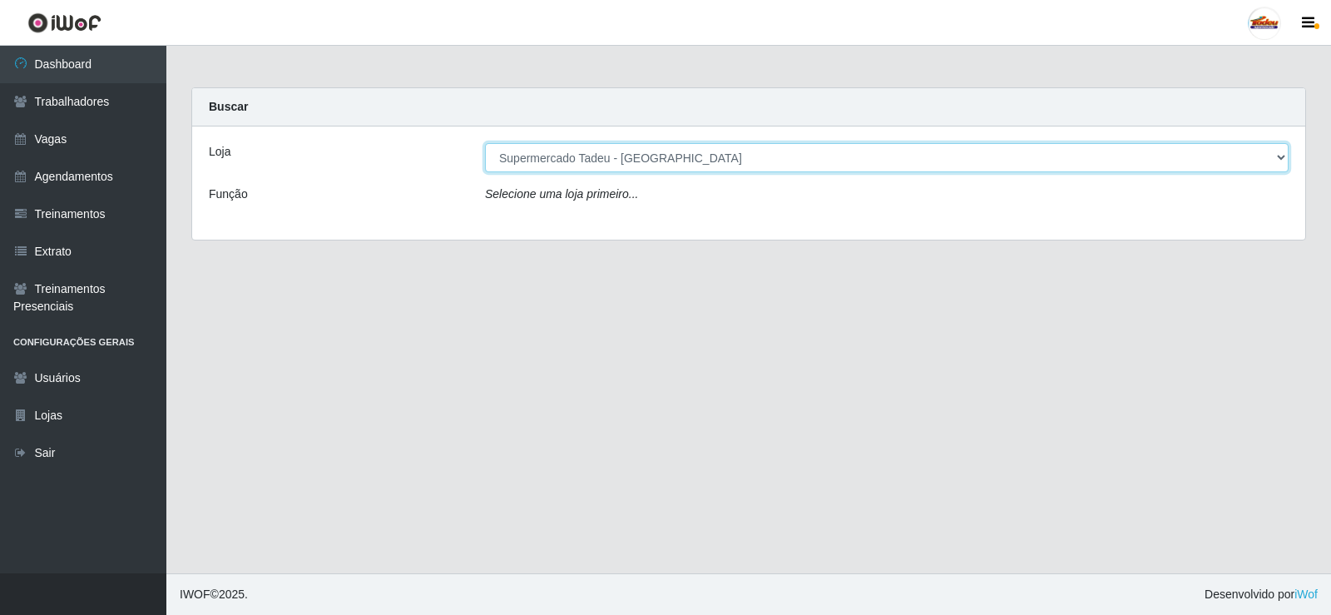
click at [485, 143] on select "[Selecione...] Supermercado Tadeu - [GEOGRAPHIC_DATA]" at bounding box center [886, 157] width 803 height 29
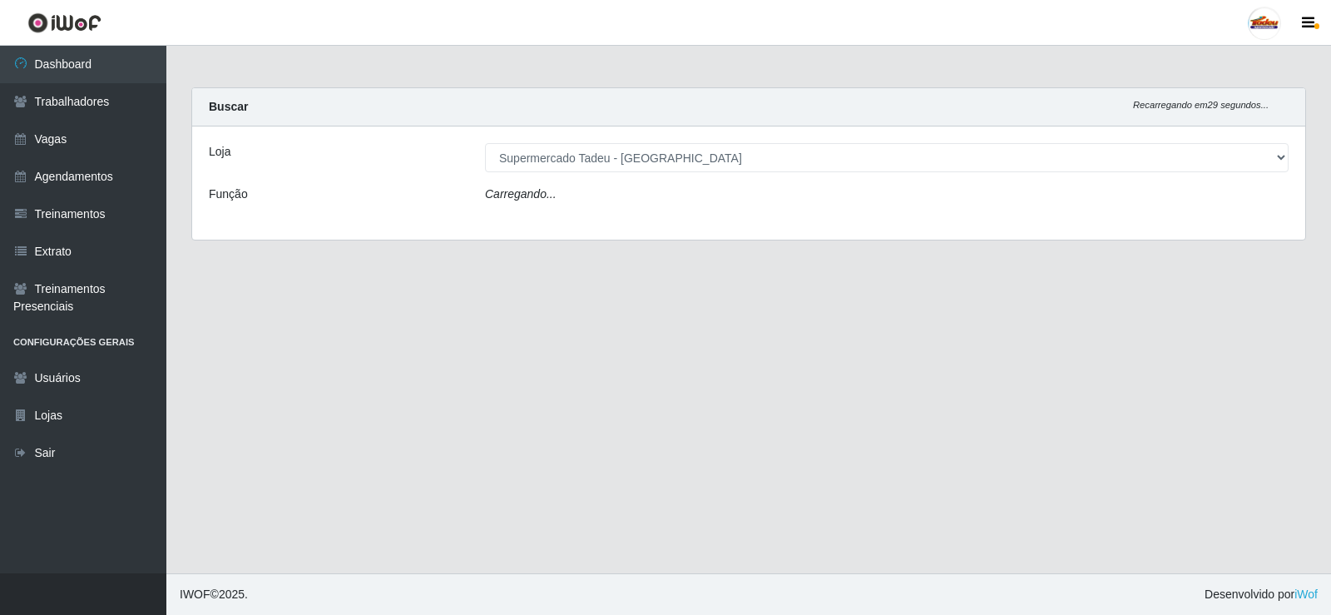
click at [565, 193] on div "Carregando..." at bounding box center [886, 197] width 828 height 24
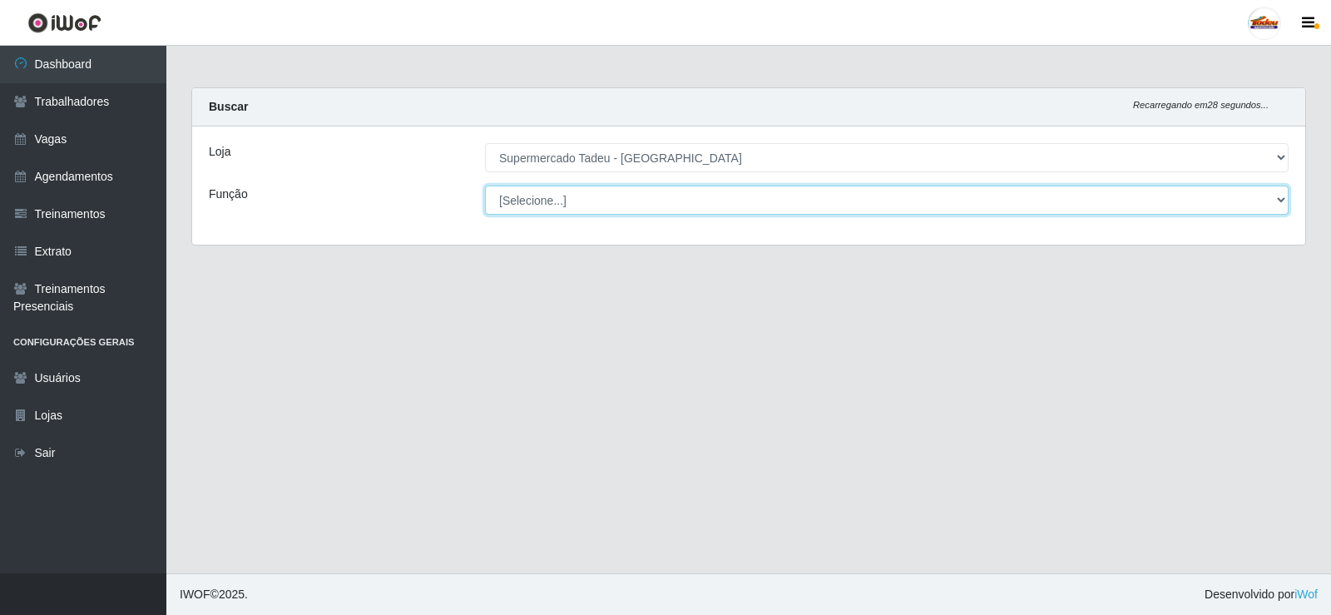
click at [551, 200] on select "[Selecione...] ASG ASG + ASG ++ Auxiliar de Estacionamento Auxiliar de Estacion…" at bounding box center [886, 199] width 803 height 29
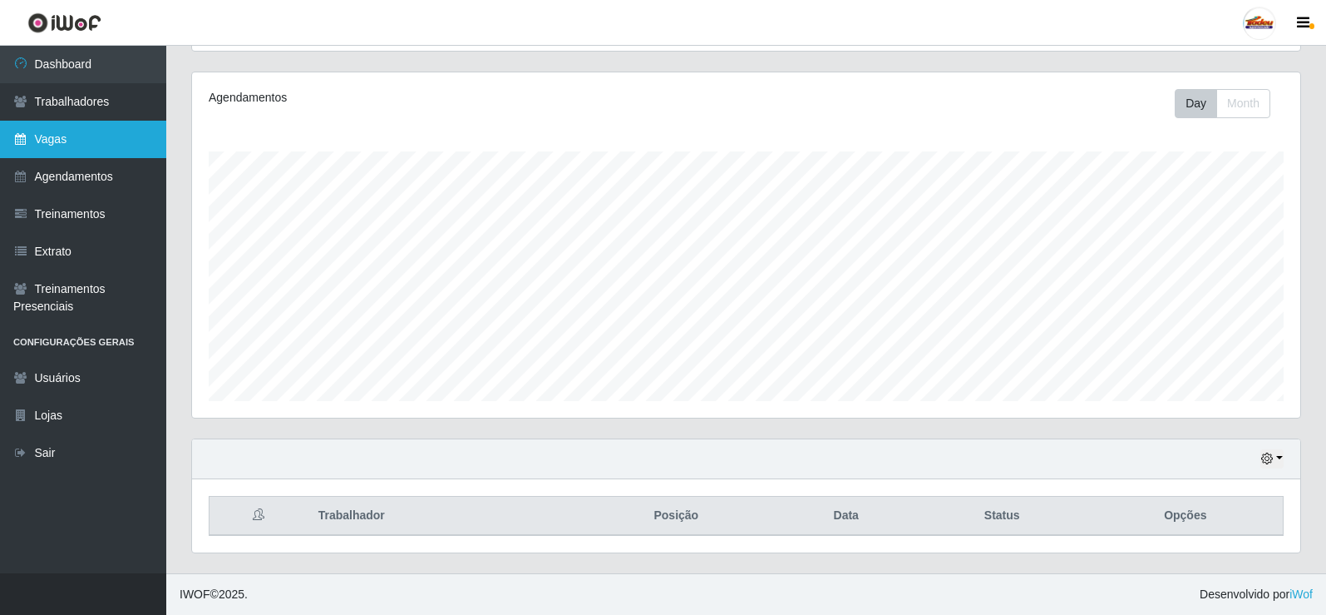
click at [85, 145] on link "Vagas" at bounding box center [83, 139] width 166 height 37
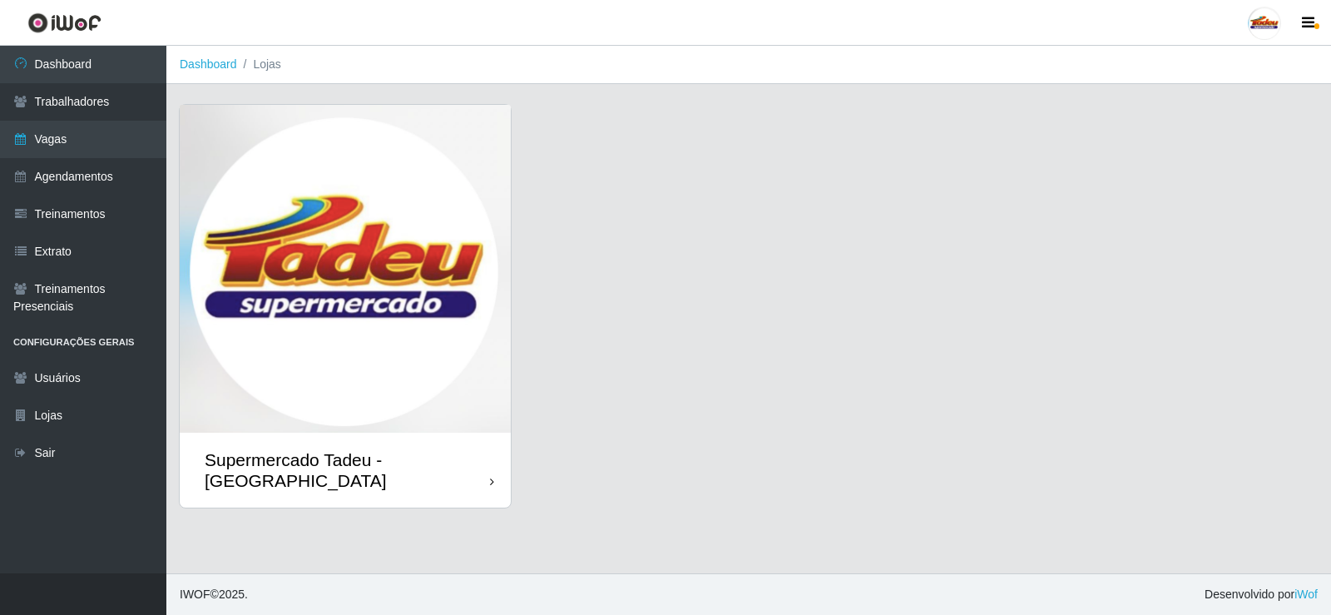
click at [411, 272] on img at bounding box center [345, 269] width 331 height 328
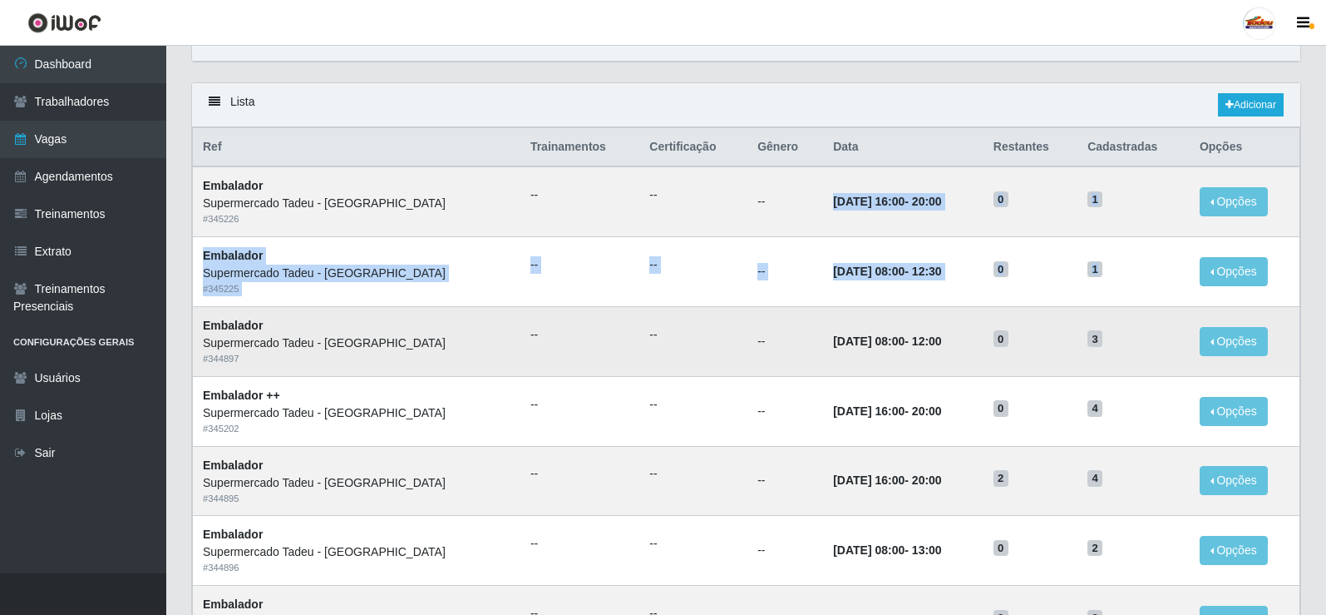
drag, startPoint x: 1100, startPoint y: 275, endPoint x: 806, endPoint y: 362, distance: 306.8
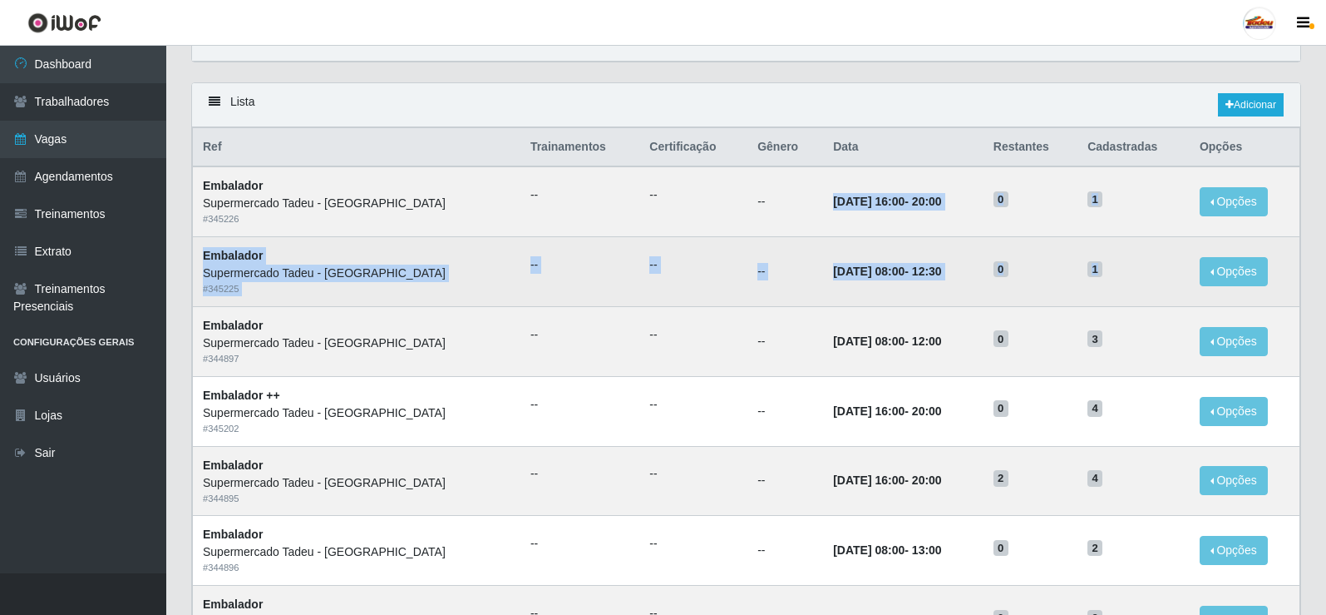
click at [1019, 270] on h5 "0" at bounding box center [1031, 267] width 74 height 17
